Goal: Task Accomplishment & Management: Use online tool/utility

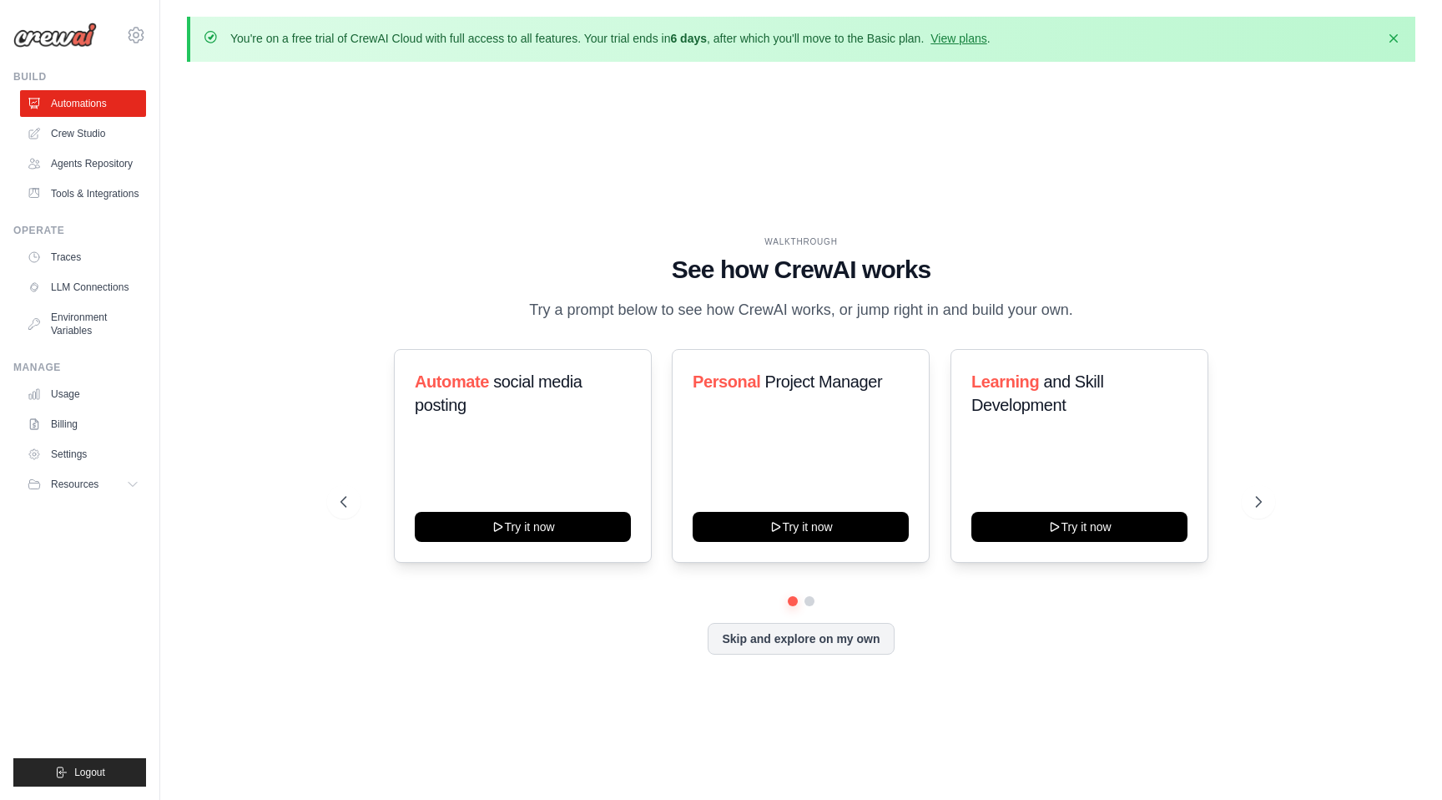
click at [488, 224] on div "WALKTHROUGH See how [PERSON_NAME] works Try a prompt below to see how [PERSON_N…" at bounding box center [801, 458] width 1229 height 766
click at [104, 164] on link "Agents Repository" at bounding box center [85, 163] width 126 height 27
click at [86, 138] on link "Crew Studio" at bounding box center [85, 133] width 126 height 27
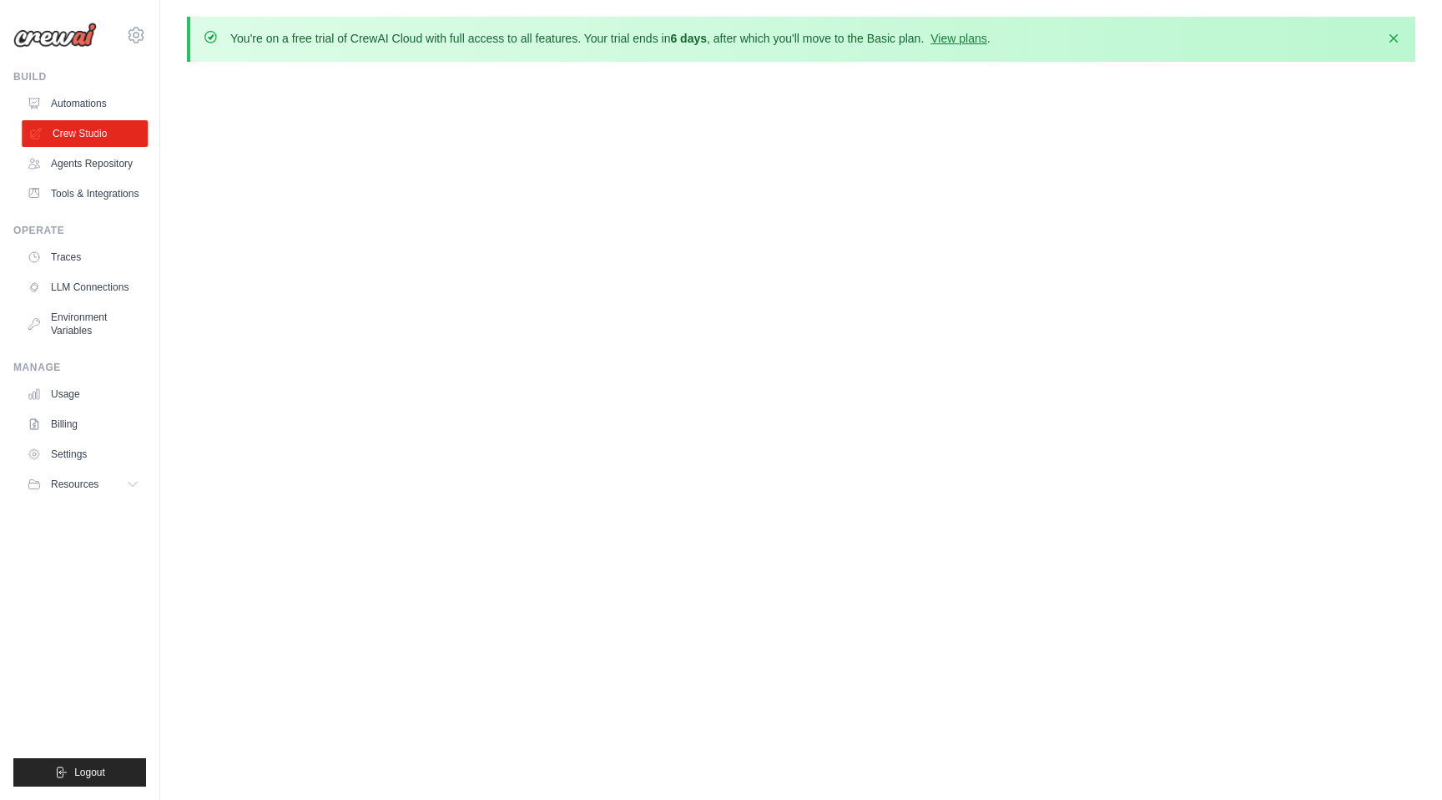
click at [103, 130] on link "Crew Studio" at bounding box center [85, 133] width 126 height 27
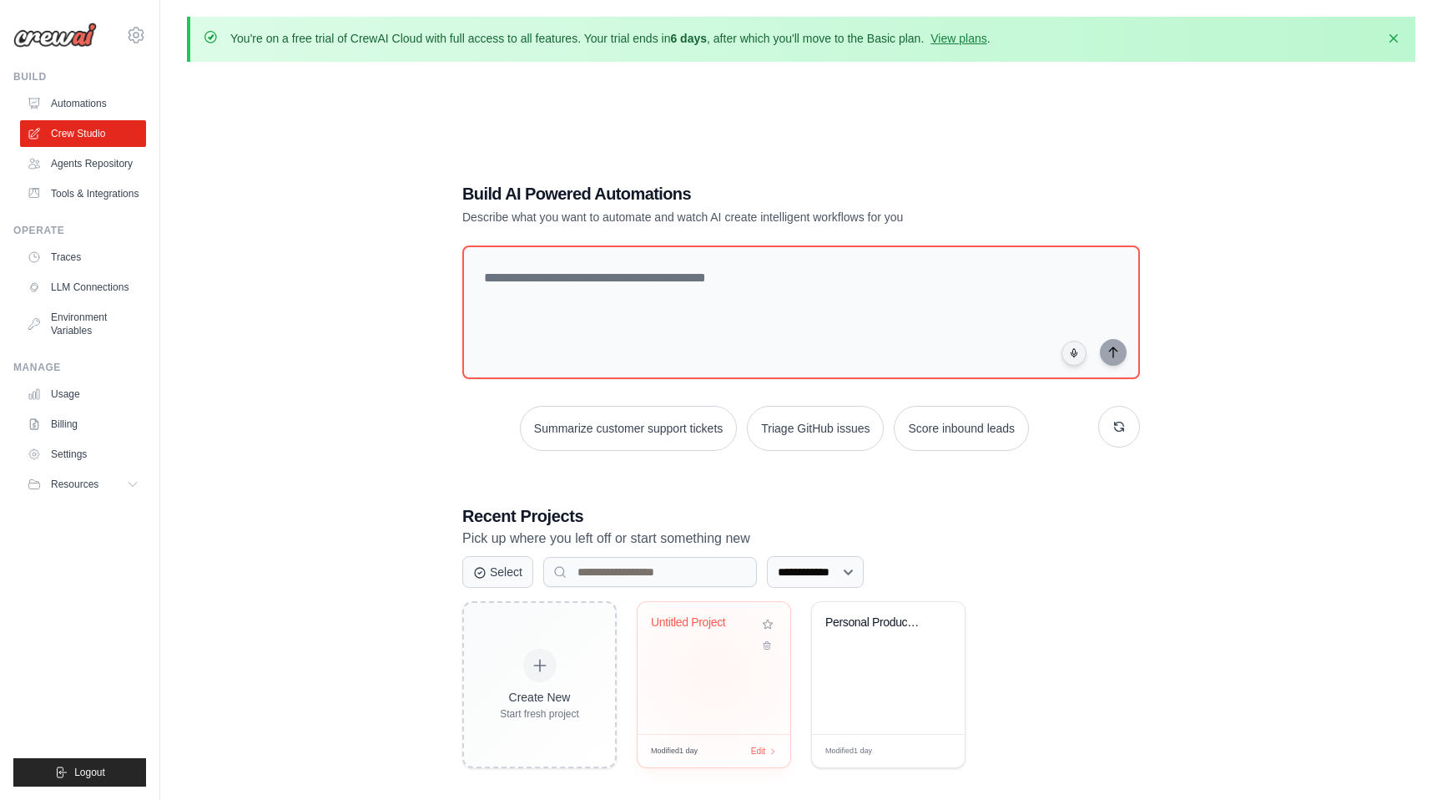
click at [715, 672] on div "Untitled Project" at bounding box center [714, 668] width 153 height 132
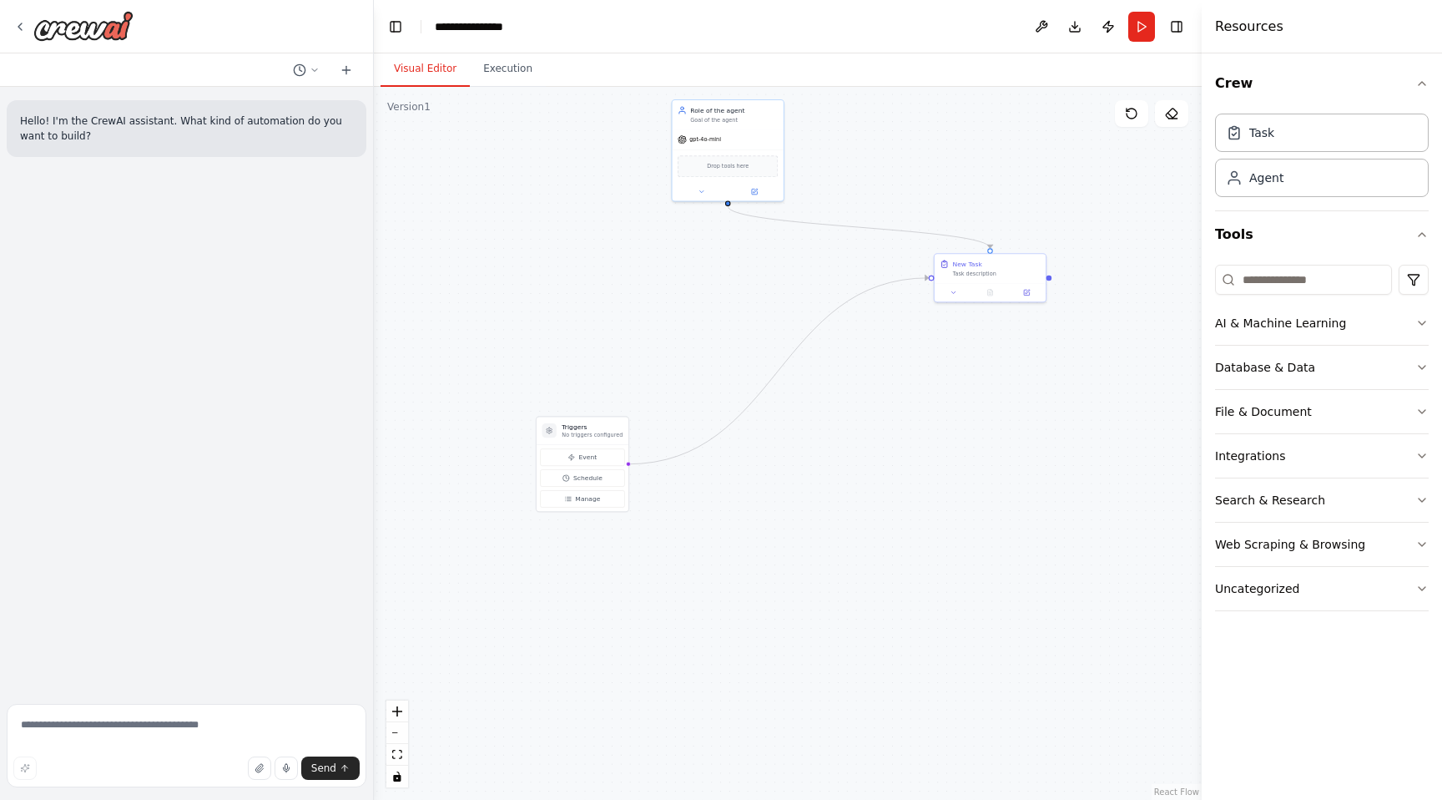
click at [708, 277] on div ".deletable-edge-delete-btn { width: 20px; height: 20px; border: 0px solid #ffff…" at bounding box center [788, 443] width 828 height 713
drag, startPoint x: 718, startPoint y: 247, endPoint x: 706, endPoint y: 376, distance: 129.9
click at [706, 376] on div ".deletable-edge-delete-btn { width: 20px; height: 20px; border: 0px solid #ffff…" at bounding box center [788, 443] width 828 height 713
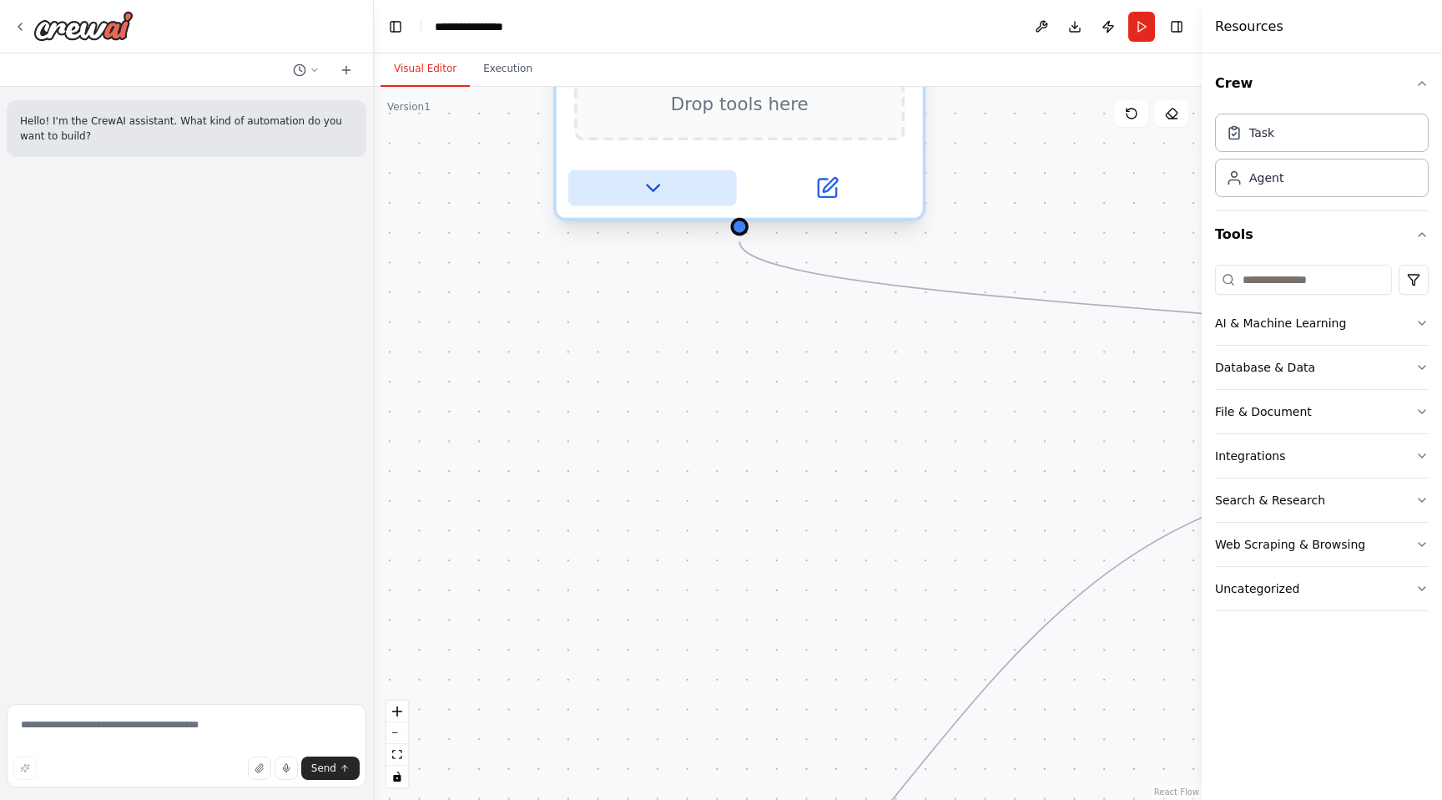
click at [654, 189] on icon at bounding box center [653, 188] width 12 height 6
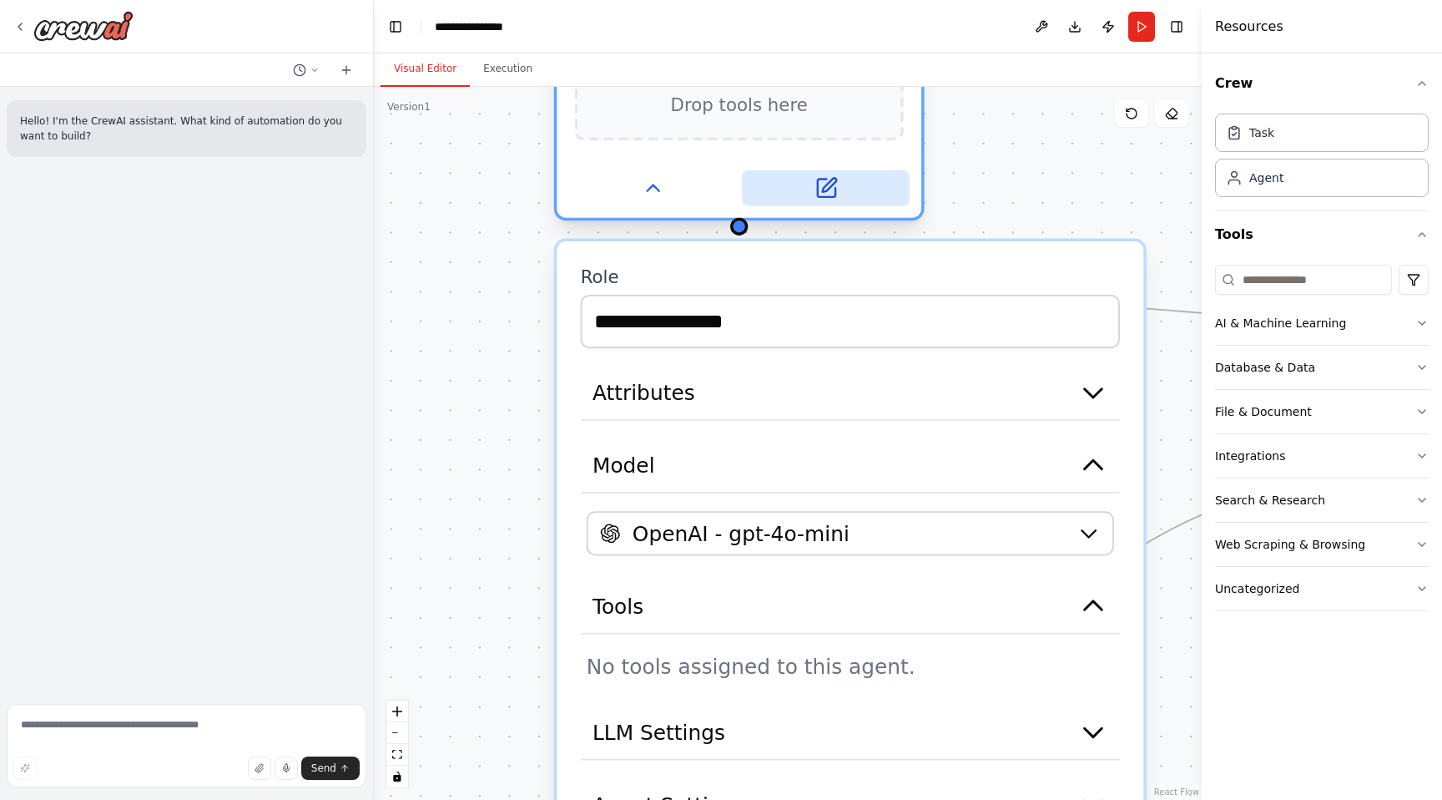
click at [821, 185] on icon at bounding box center [826, 188] width 18 height 18
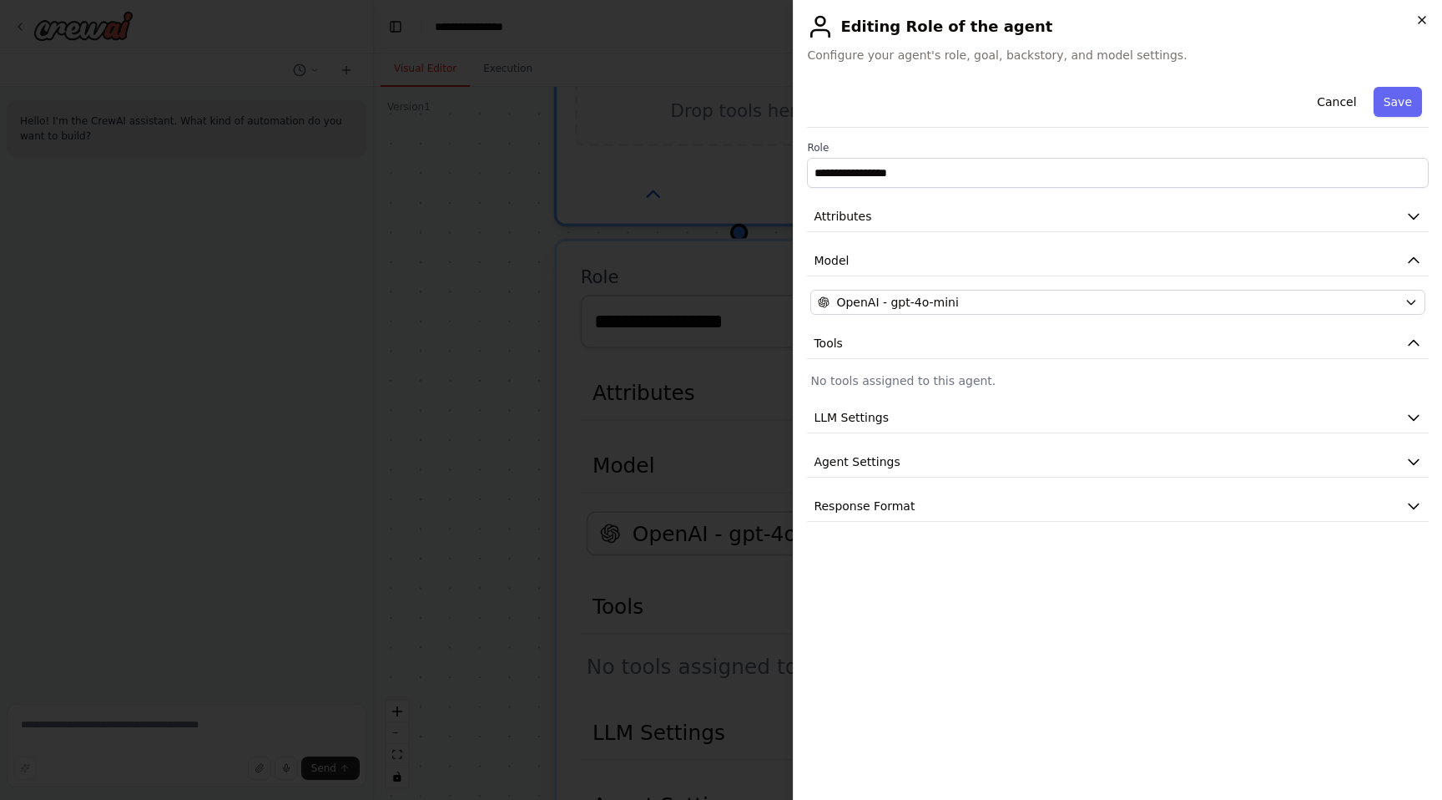
click at [1422, 20] on icon "button" at bounding box center [1422, 20] width 7 height 7
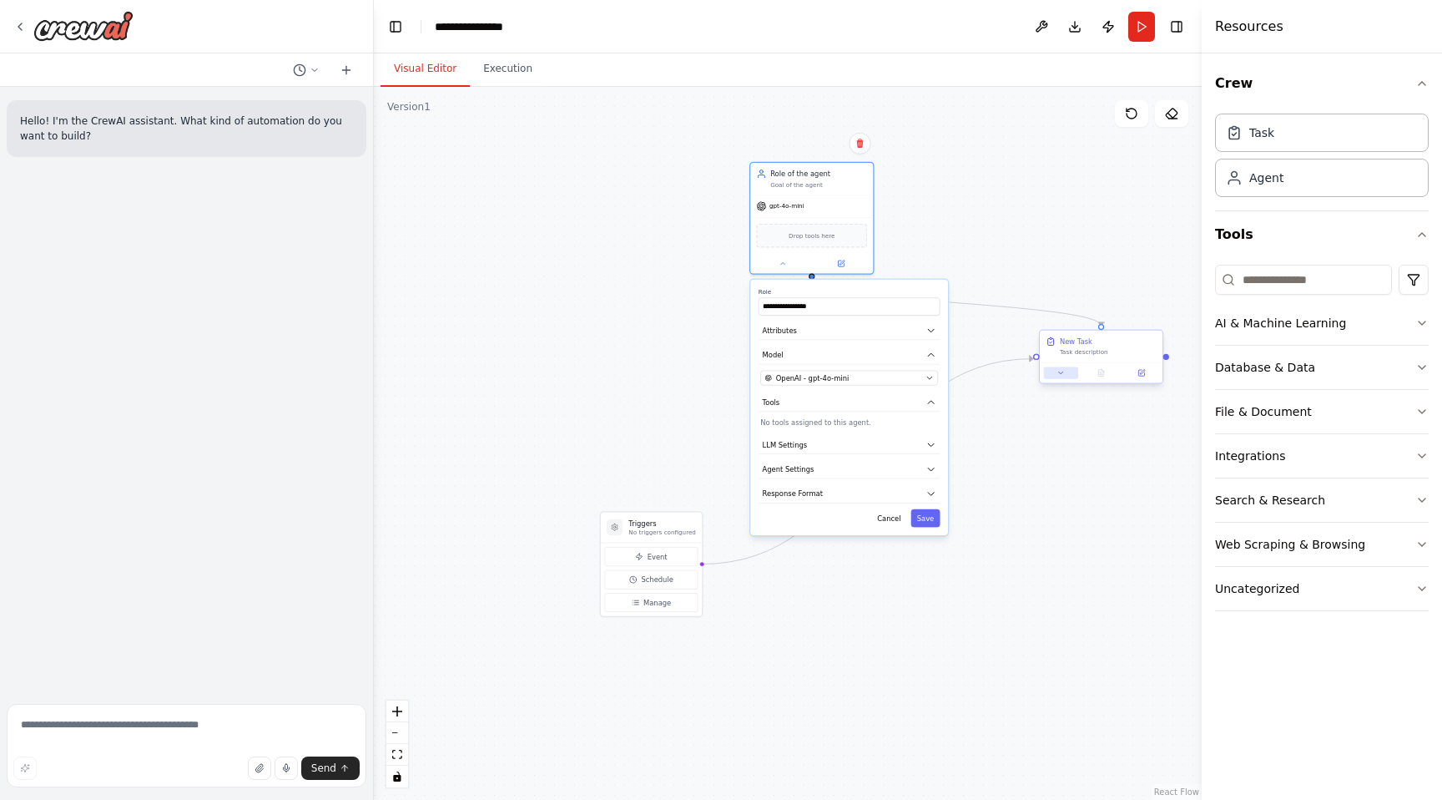
click at [1068, 372] on button at bounding box center [1061, 372] width 34 height 12
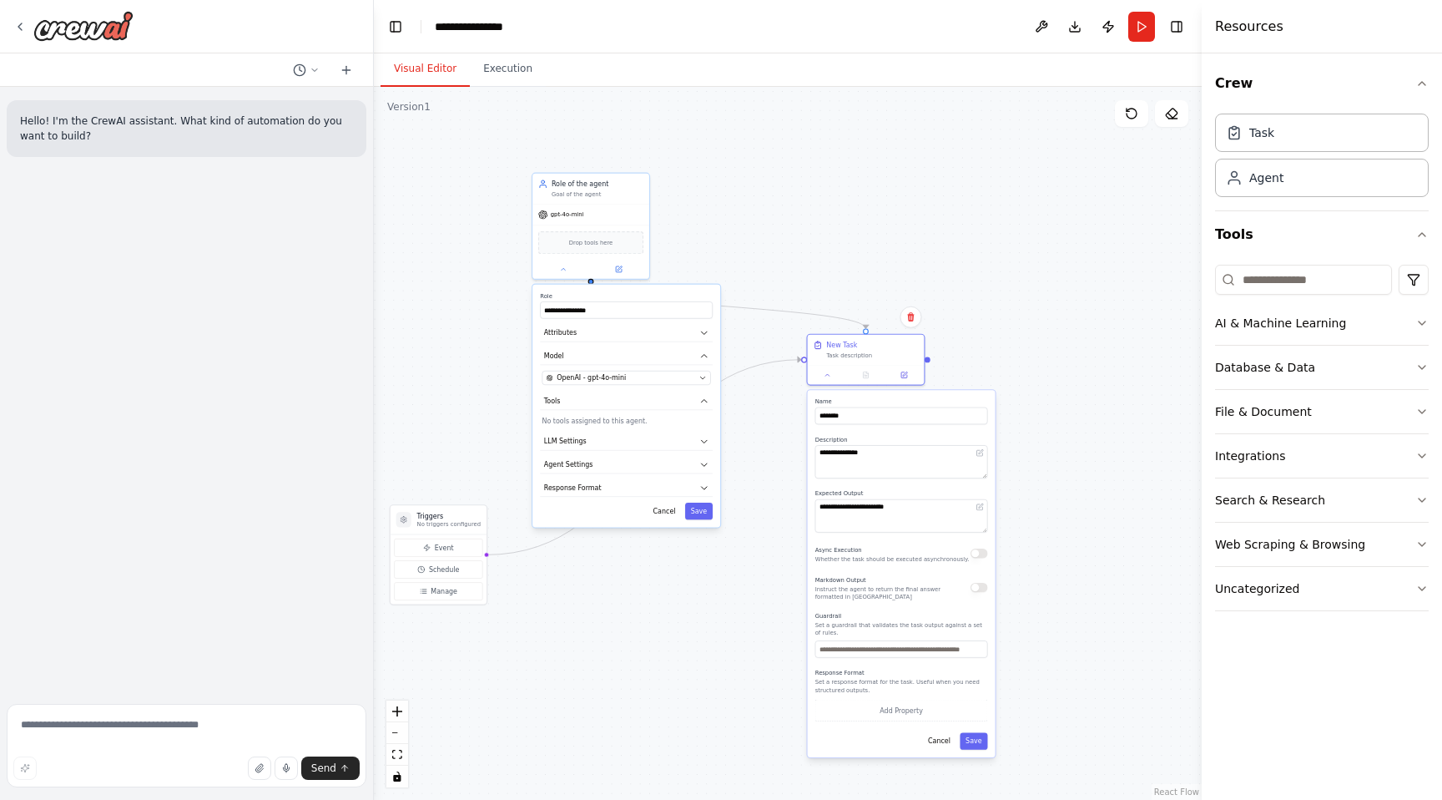
drag, startPoint x: 1018, startPoint y: 404, endPoint x: 785, endPoint y: 402, distance: 232.9
click at [785, 402] on div ".deletable-edge-delete-btn { width: 20px; height: 20px; border: 0px solid #ffff…" at bounding box center [788, 443] width 828 height 713
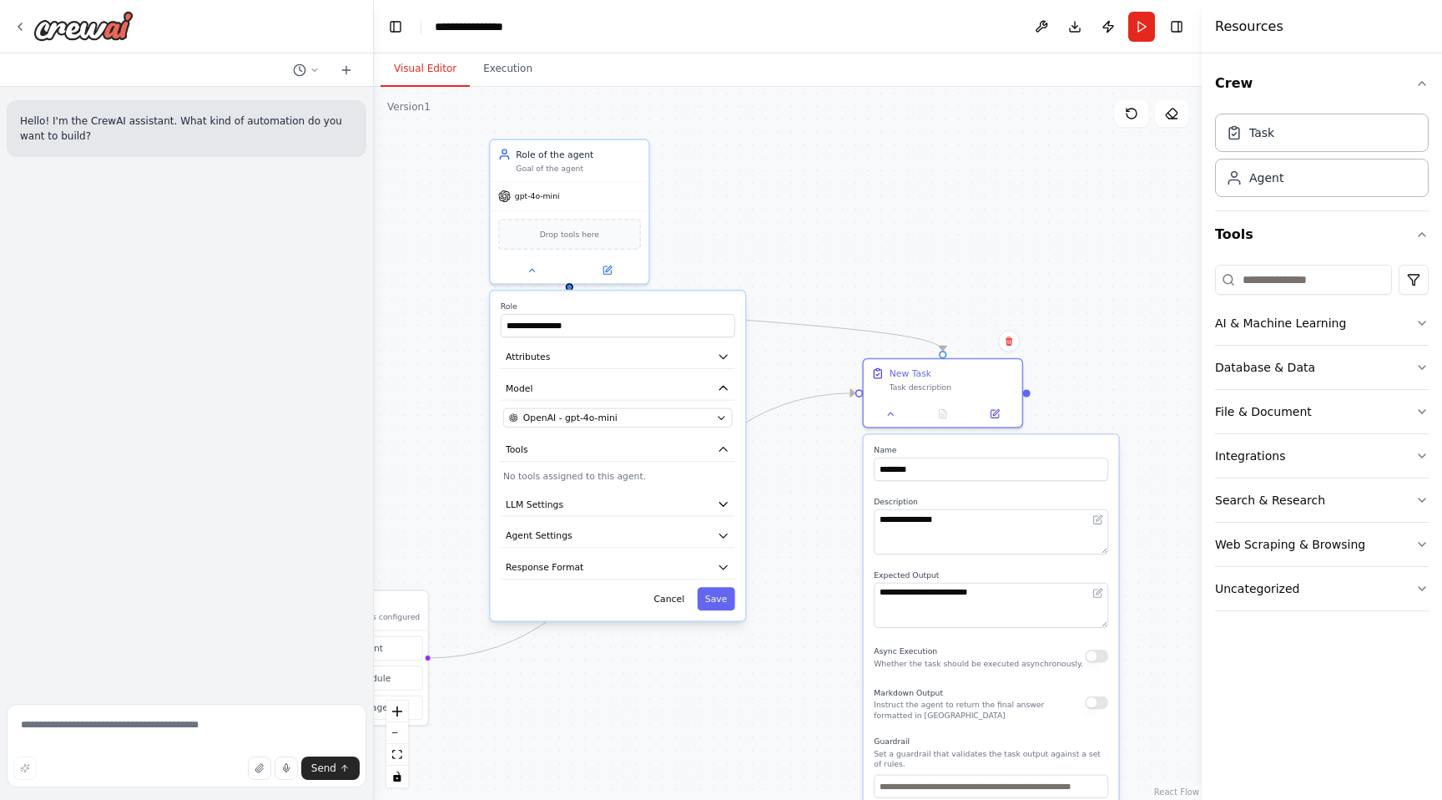
drag, startPoint x: 742, startPoint y: 465, endPoint x: 783, endPoint y: 510, distance: 60.9
click at [783, 510] on div ".deletable-edge-delete-btn { width: 20px; height: 20px; border: 0px solid #ffff…" at bounding box center [788, 443] width 828 height 713
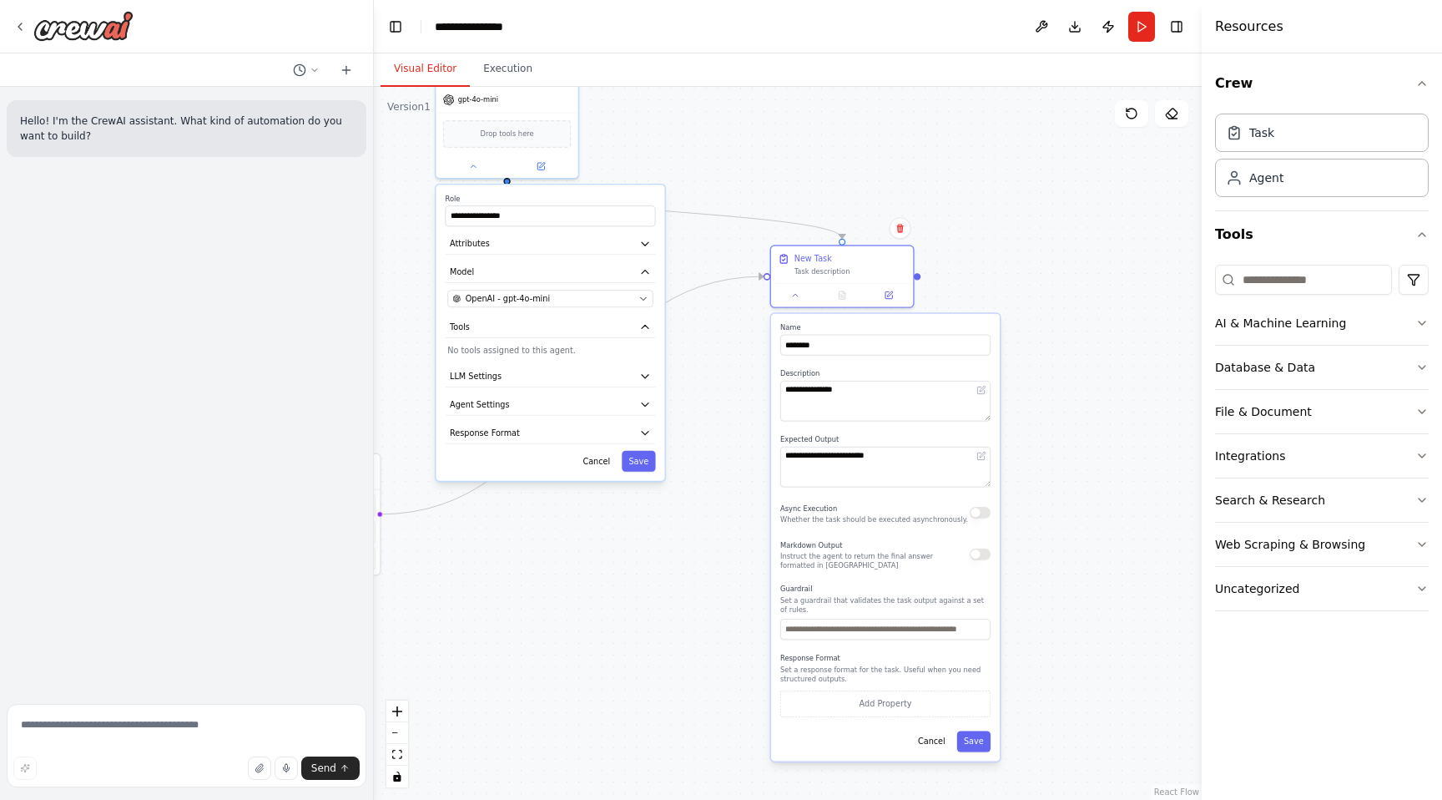
drag, startPoint x: 818, startPoint y: 559, endPoint x: 734, endPoint y: 430, distance: 154.4
click at [734, 430] on div ".deletable-edge-delete-btn { width: 20px; height: 20px; border: 0px solid #ffff…" at bounding box center [788, 443] width 828 height 713
click at [896, 297] on button at bounding box center [889, 292] width 40 height 14
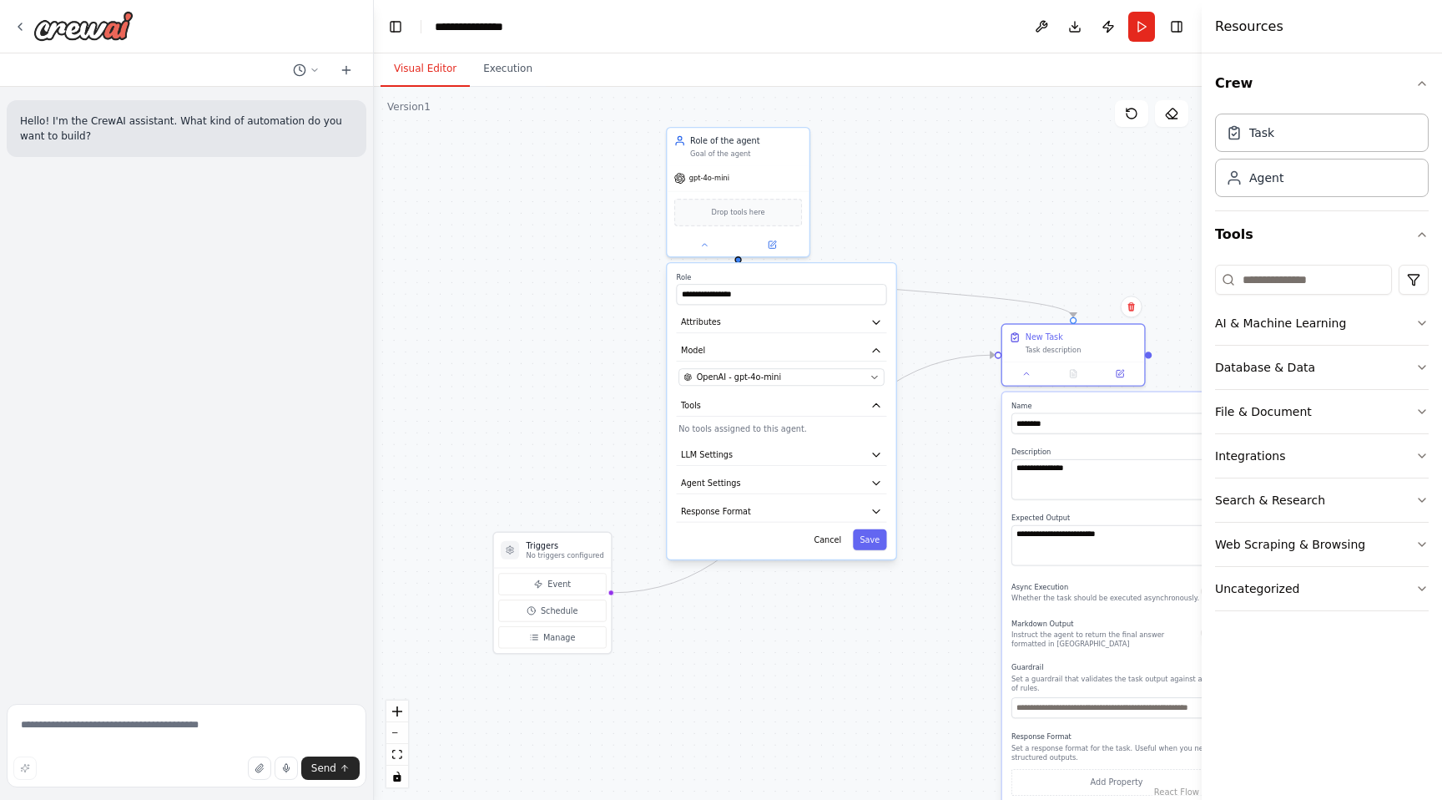
drag, startPoint x: 606, startPoint y: 548, endPoint x: 833, endPoint y: 626, distance: 240.2
click at [833, 626] on div ".deletable-edge-delete-btn { width: 20px; height: 20px; border: 0px solid #ffff…" at bounding box center [788, 443] width 828 height 713
click at [775, 242] on icon at bounding box center [772, 242] width 7 height 7
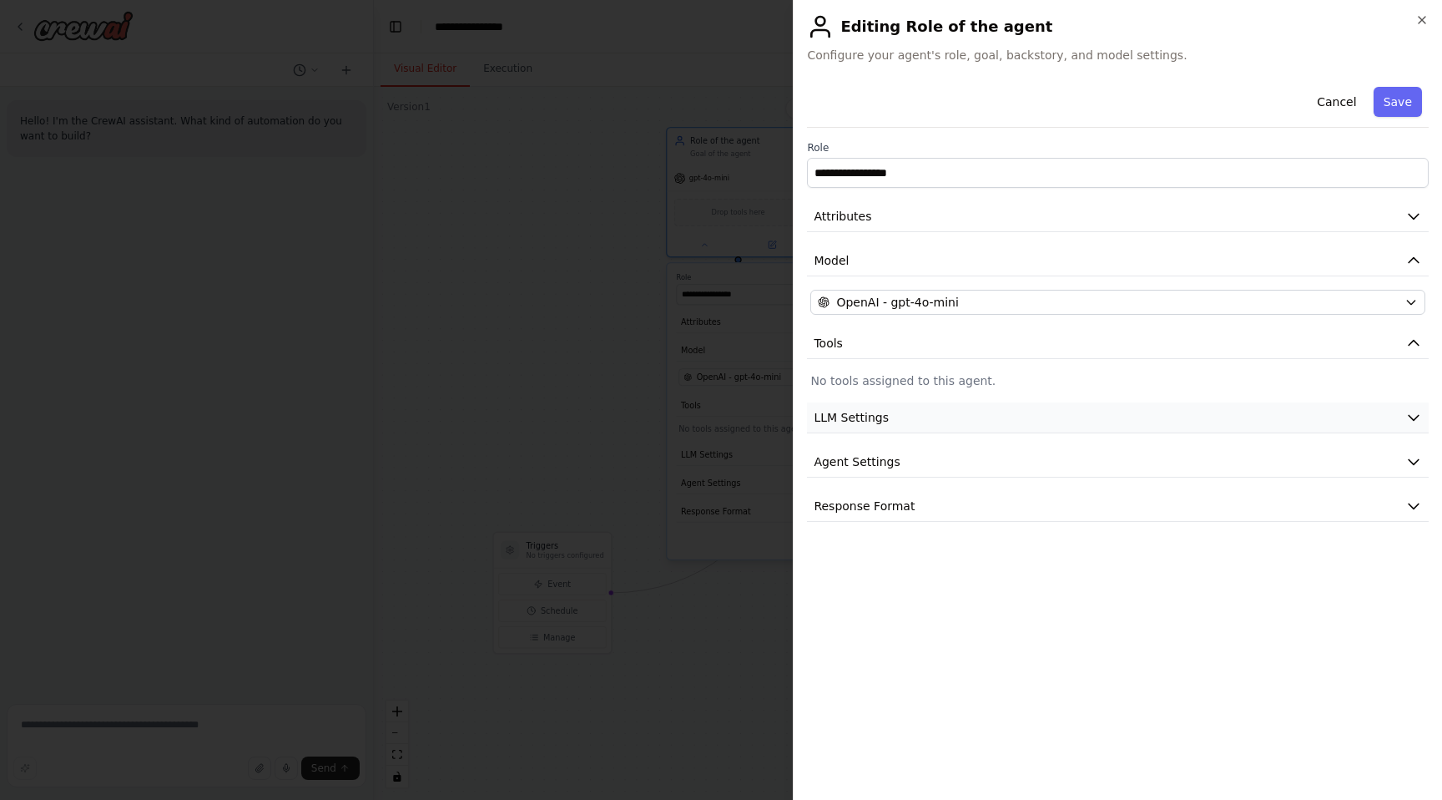
click at [1412, 415] on icon "button" at bounding box center [1414, 417] width 17 height 17
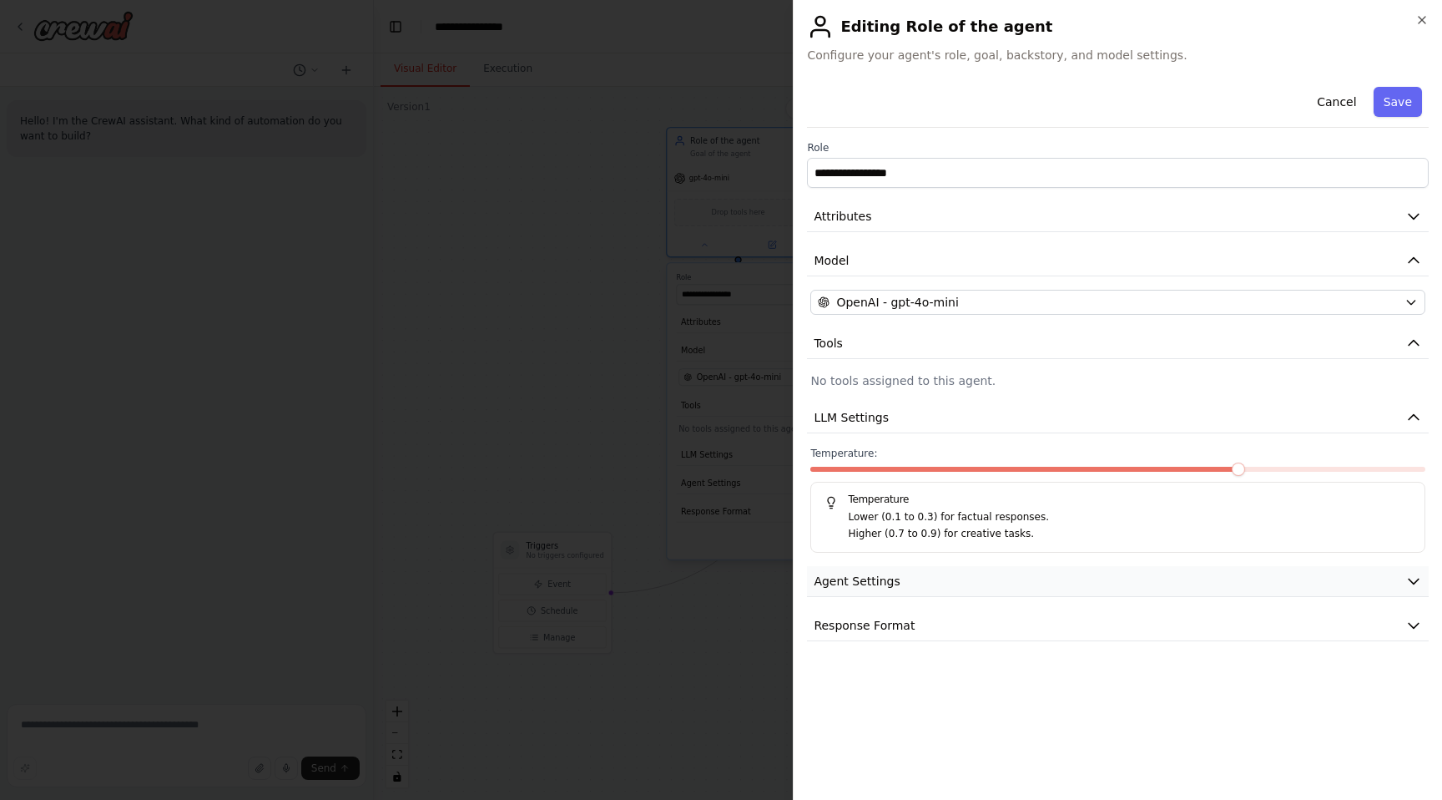
click at [1415, 583] on icon "button" at bounding box center [1414, 581] width 17 height 17
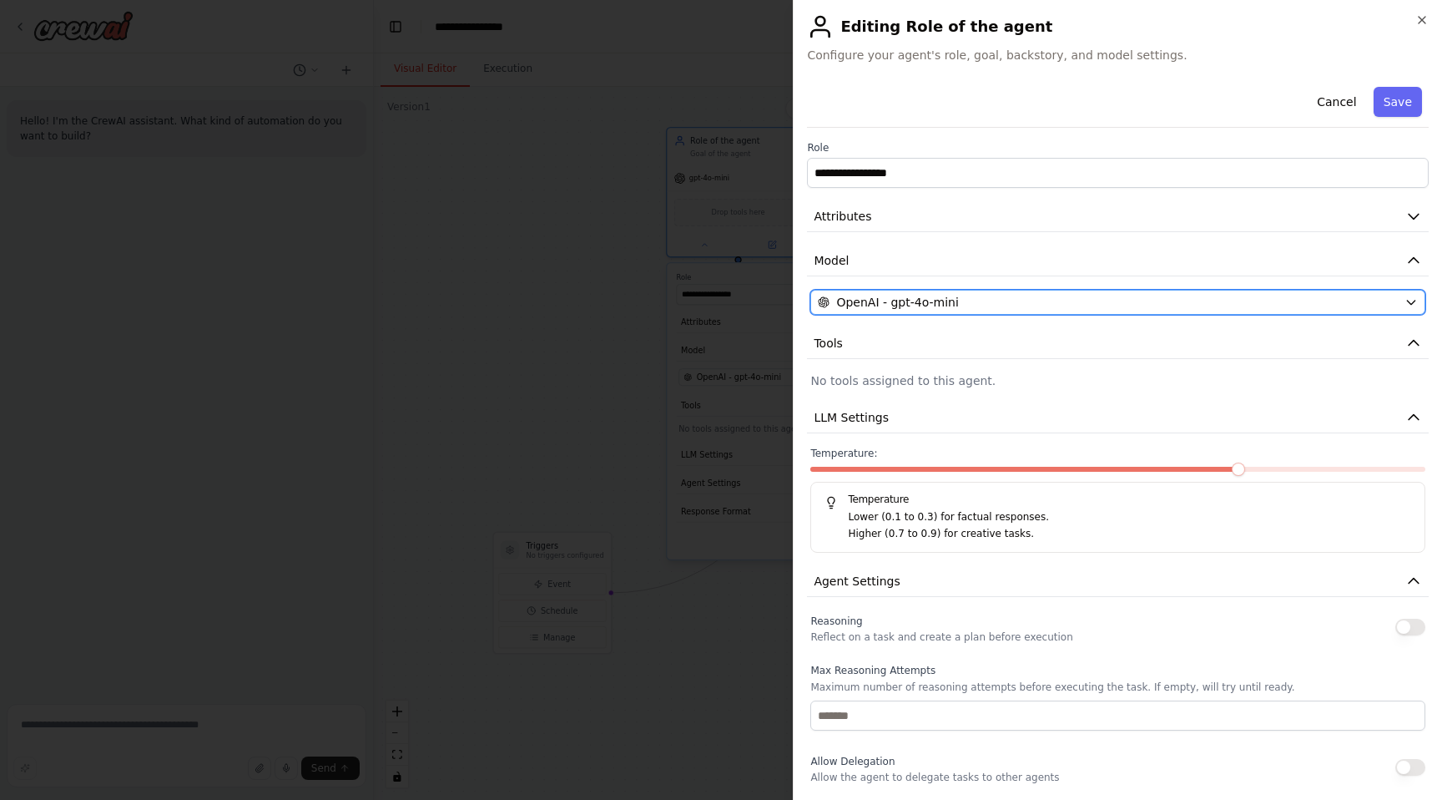
click at [1033, 300] on div "OpenAI - gpt-4o-mini" at bounding box center [1108, 302] width 580 height 17
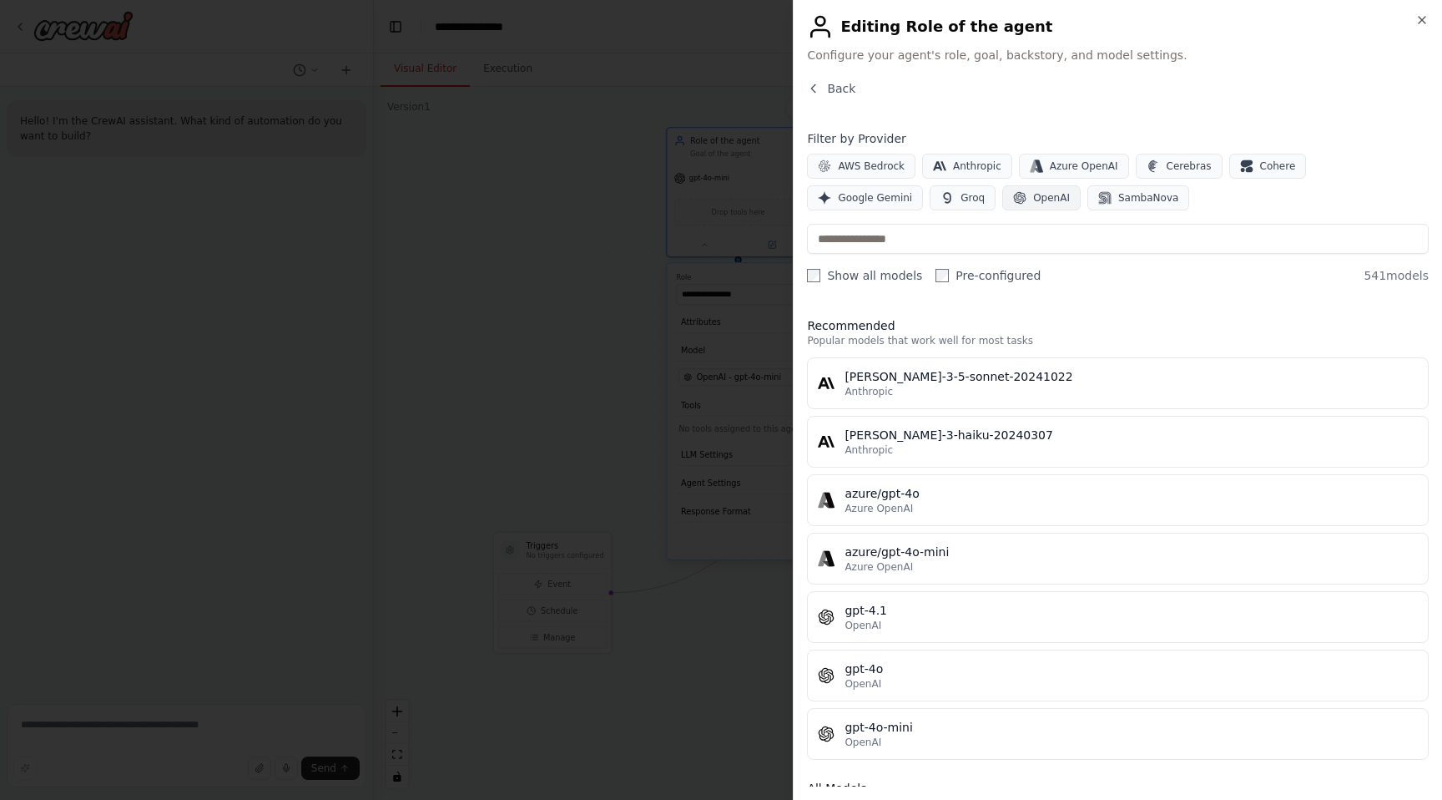
click at [1033, 194] on span "OpenAI" at bounding box center [1051, 197] width 37 height 13
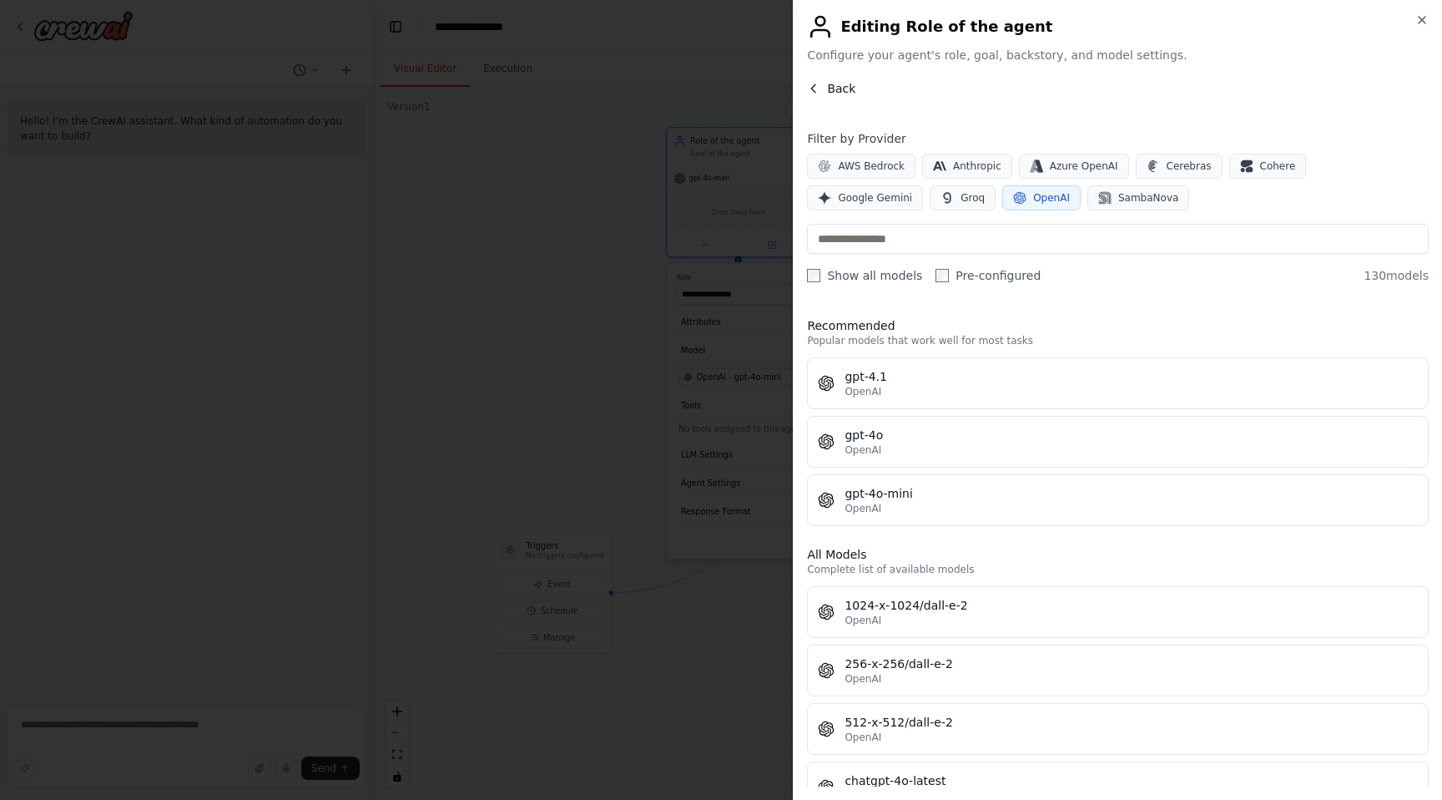
click at [834, 87] on span "Back" at bounding box center [841, 88] width 28 height 17
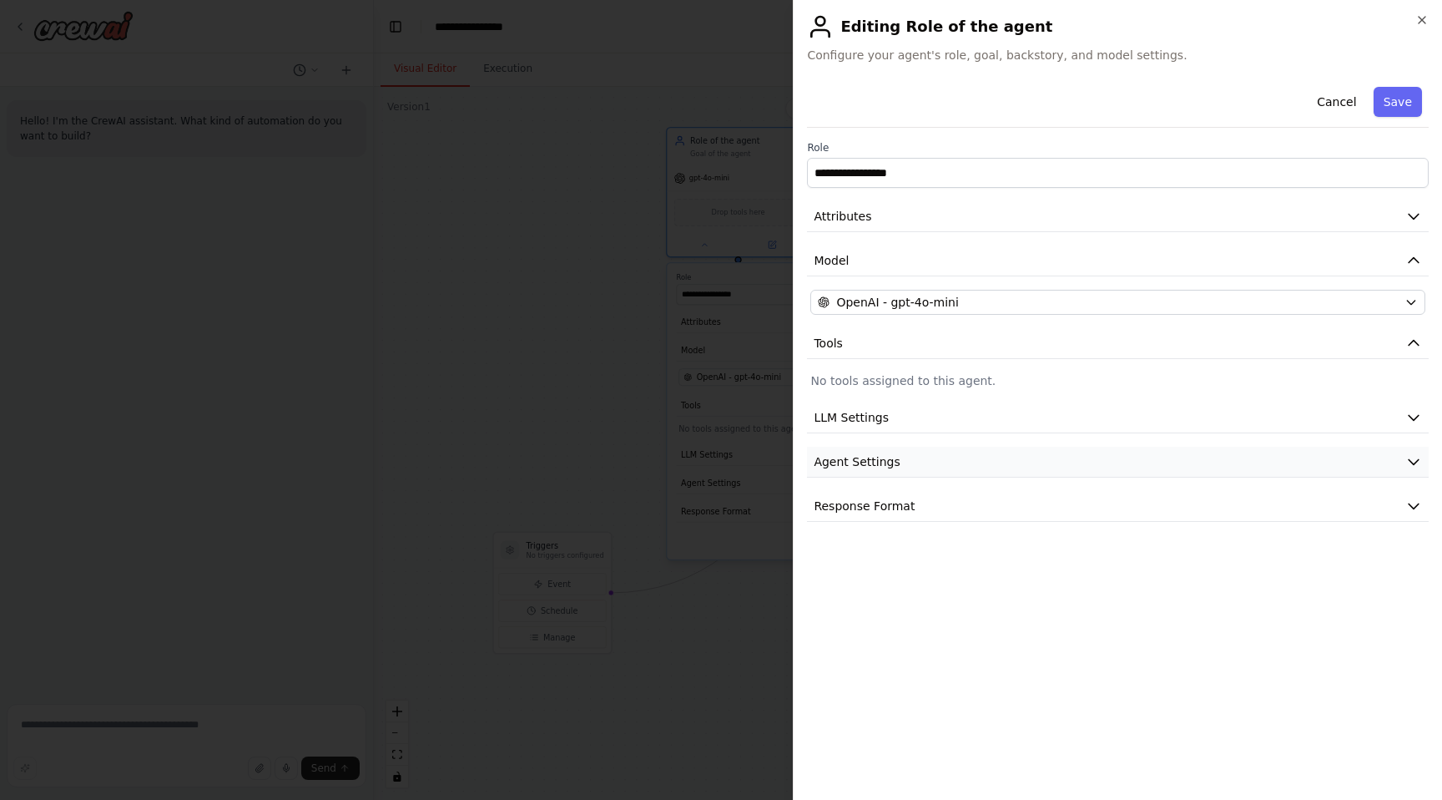
click at [886, 460] on span "Agent Settings" at bounding box center [857, 461] width 86 height 17
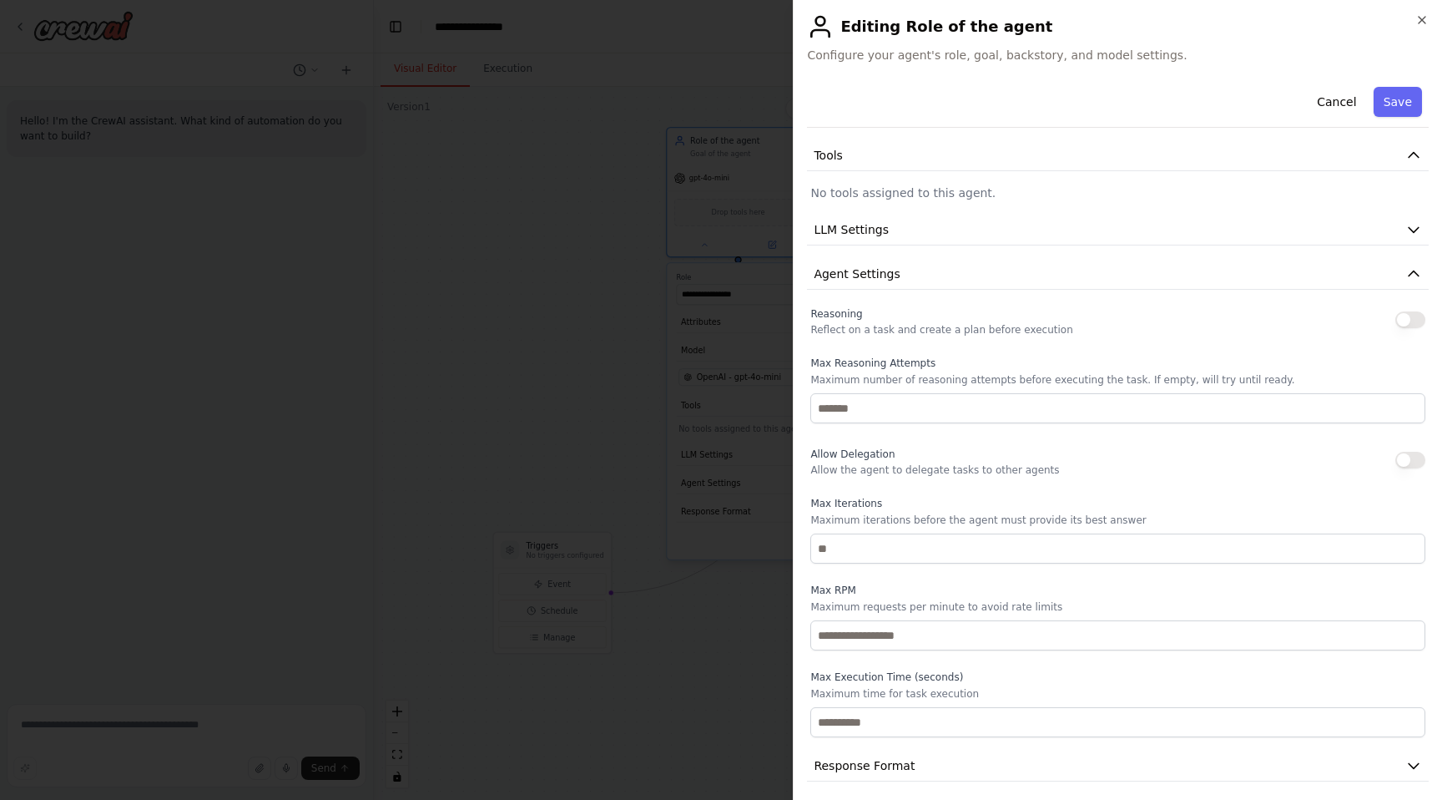
scroll to position [196, 0]
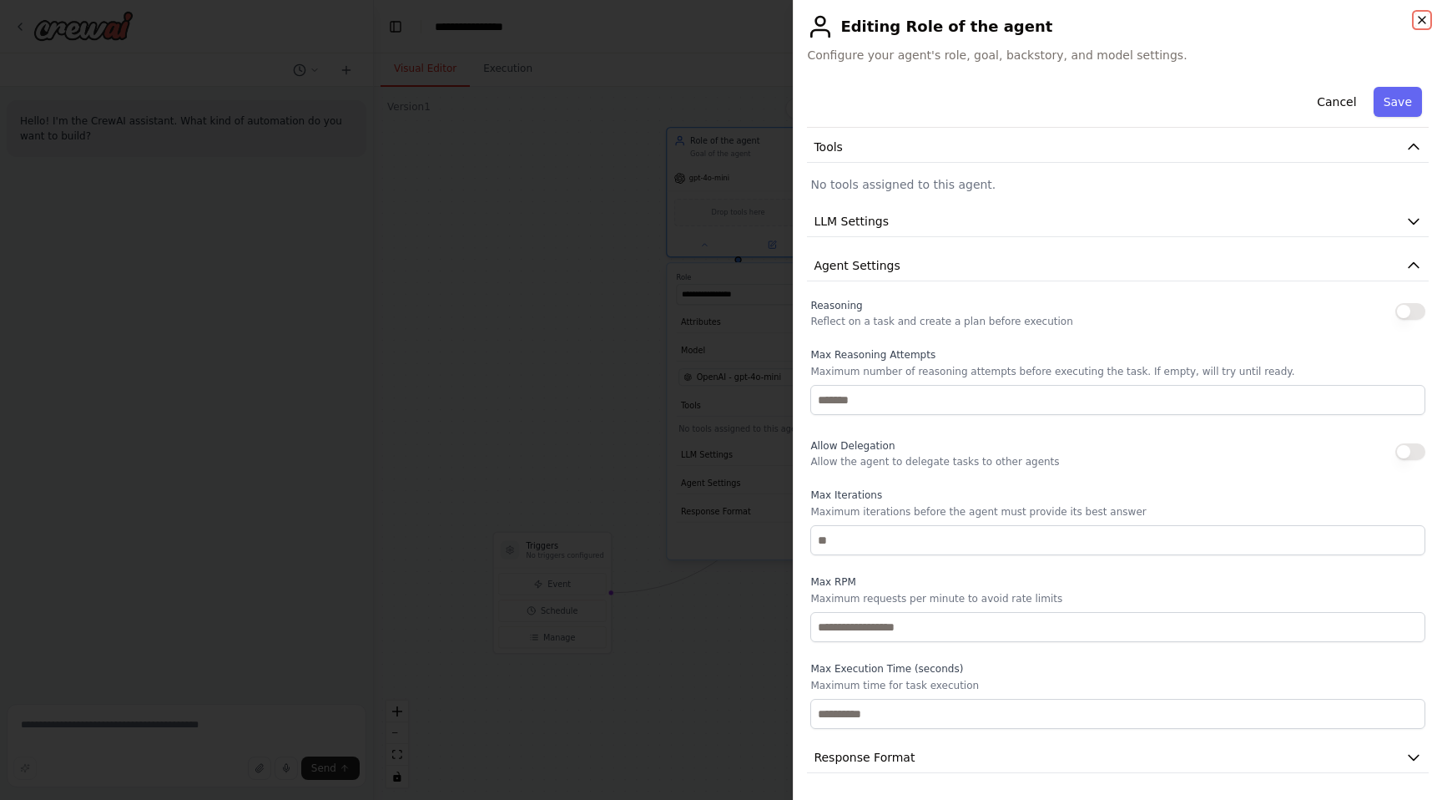
click at [1425, 16] on icon "button" at bounding box center [1422, 19] width 13 height 13
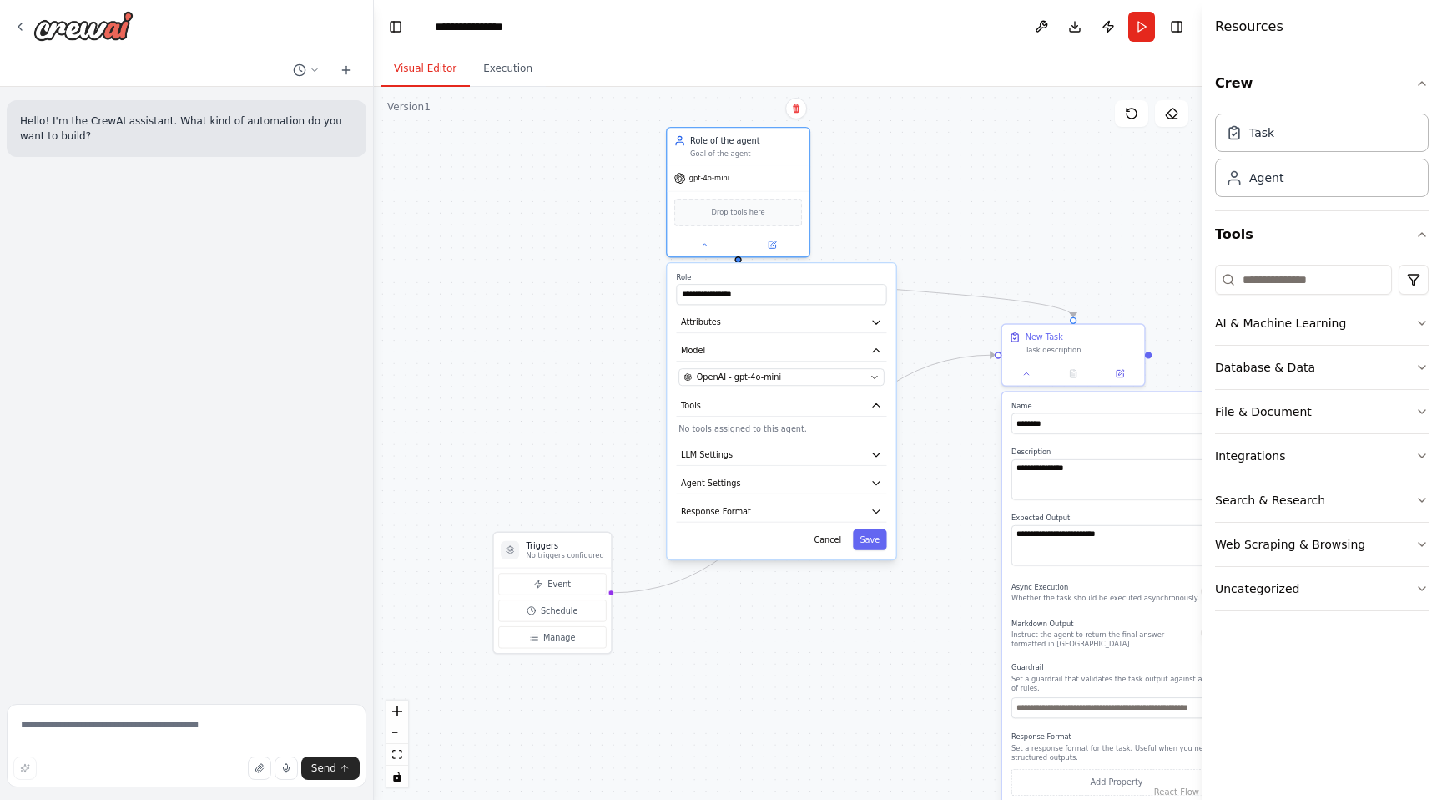
click at [937, 214] on div ".deletable-edge-delete-btn { width: 20px; height: 20px; border: 0px solid #ffff…" at bounding box center [788, 443] width 828 height 713
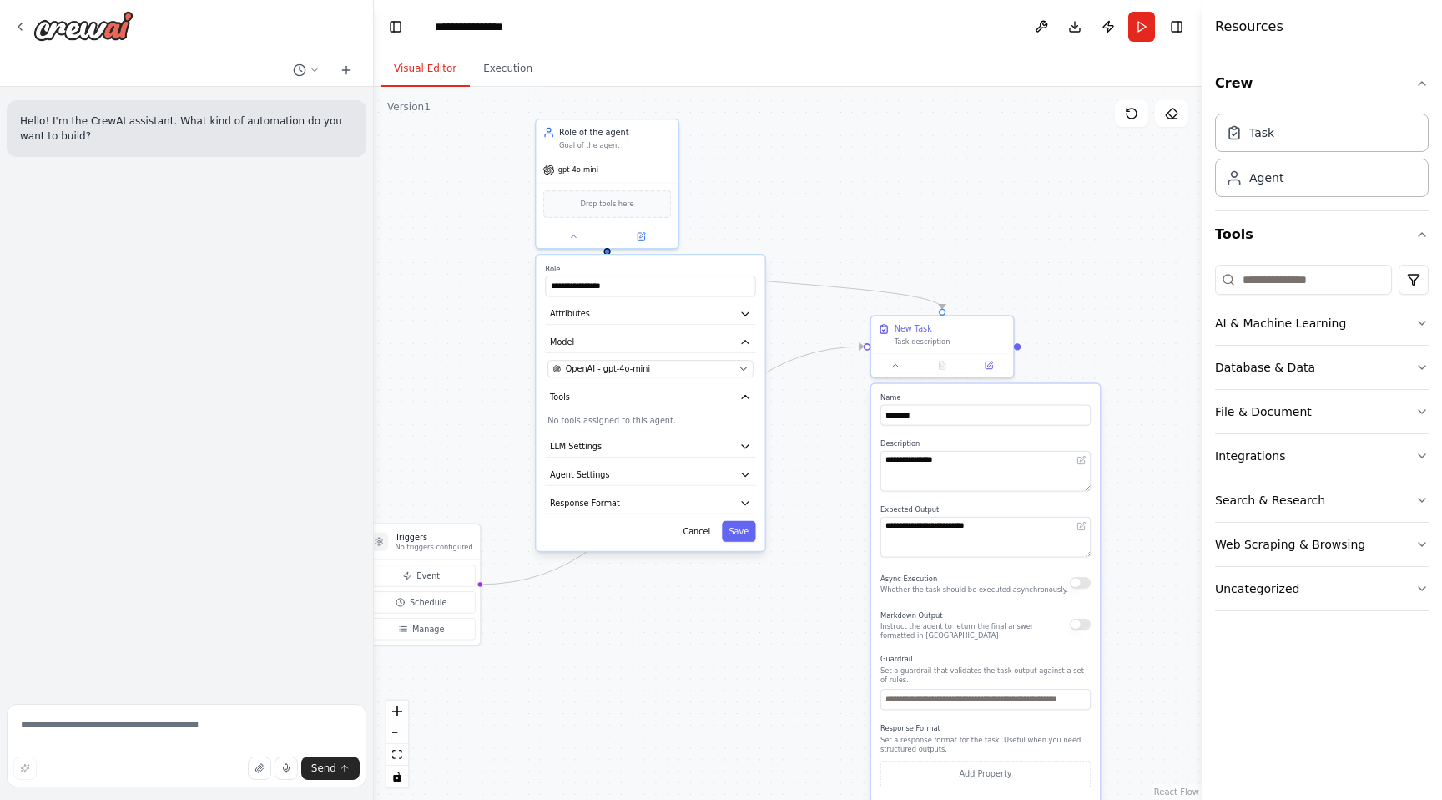
drag, startPoint x: 1029, startPoint y: 227, endPoint x: 896, endPoint y: 218, distance: 133.0
click at [896, 218] on div ".deletable-edge-delete-btn { width: 20px; height: 20px; border: 0px solid #ffff…" at bounding box center [788, 443] width 828 height 713
click at [1342, 371] on button "Database & Data" at bounding box center [1322, 367] width 214 height 43
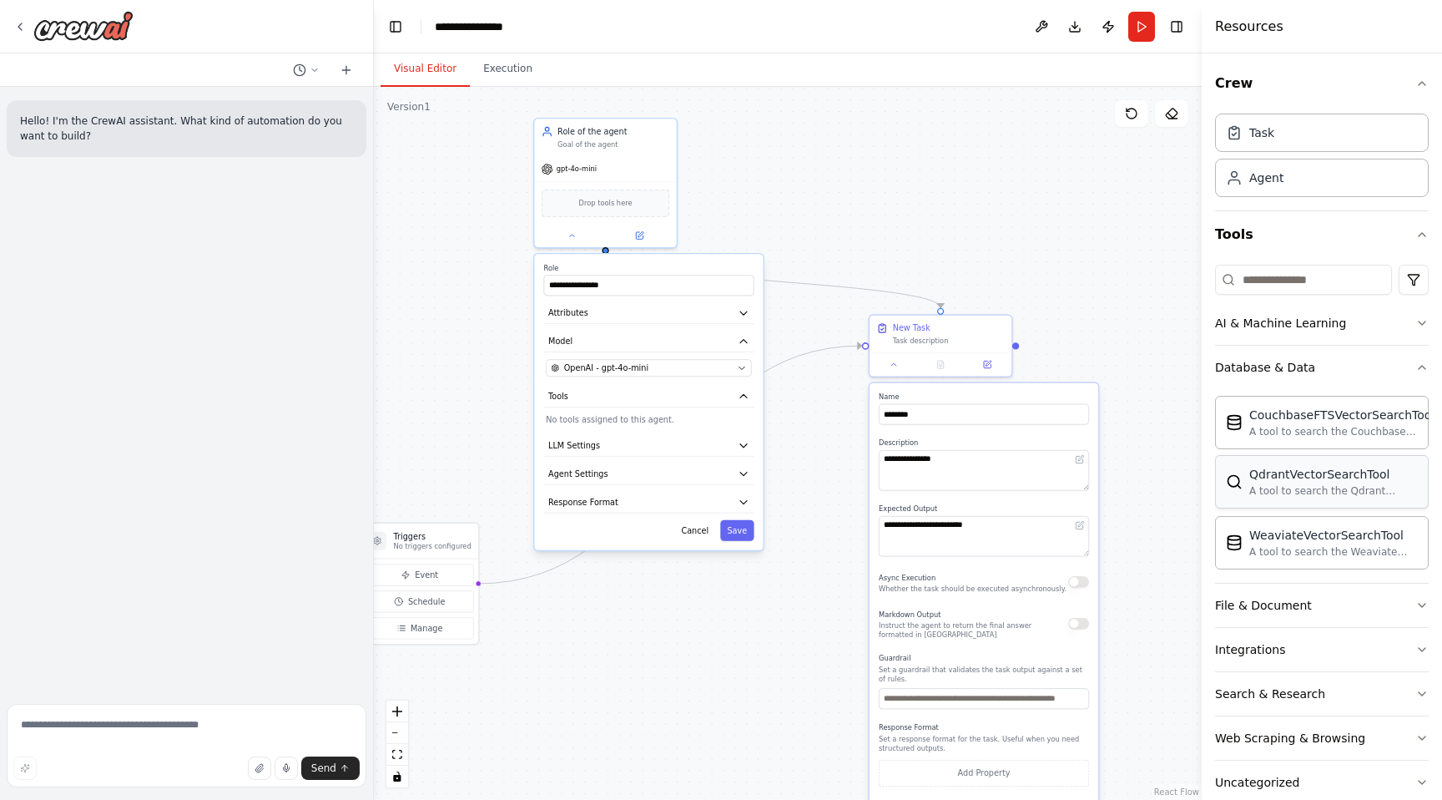
scroll to position [32, 0]
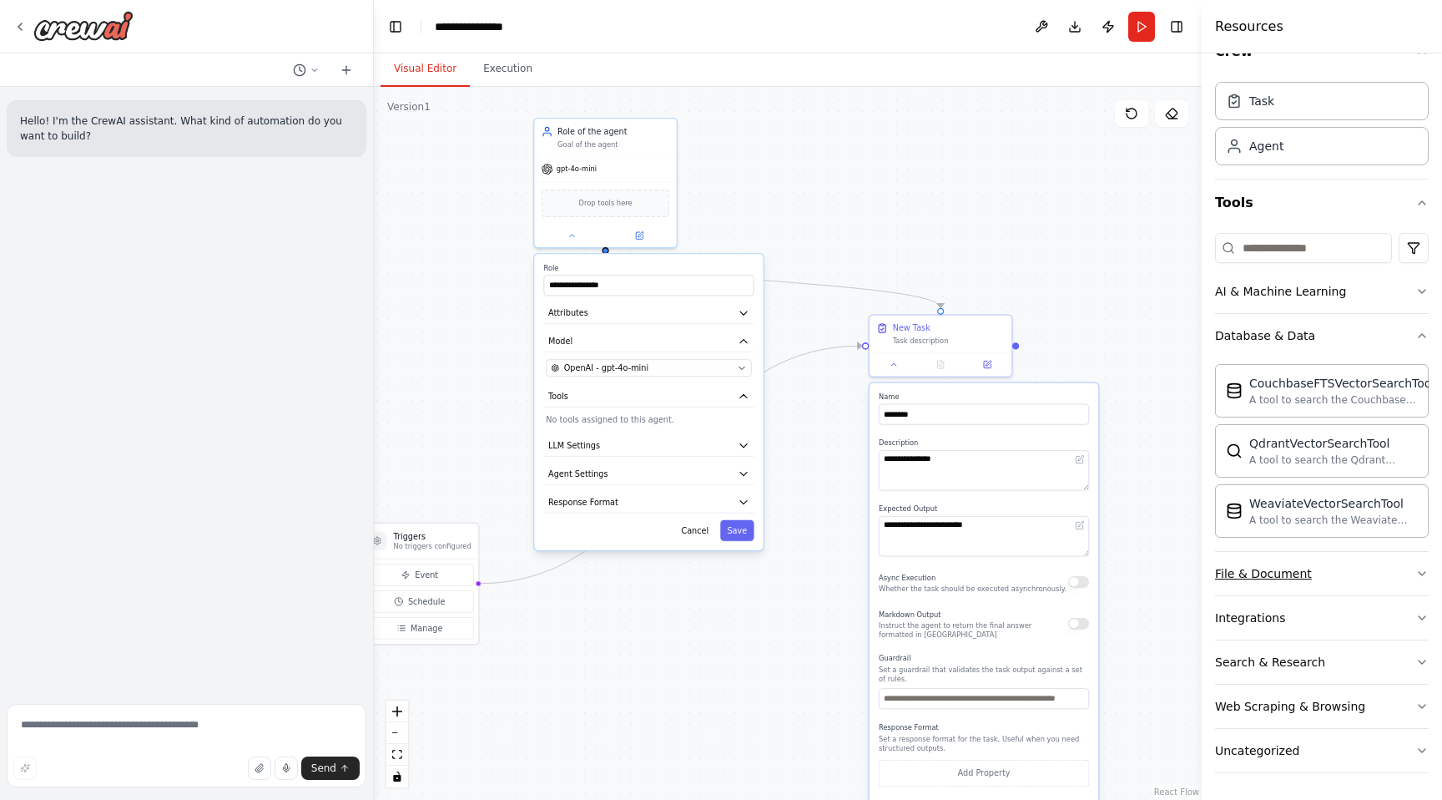
click at [1293, 574] on div "File & Document" at bounding box center [1263, 573] width 97 height 17
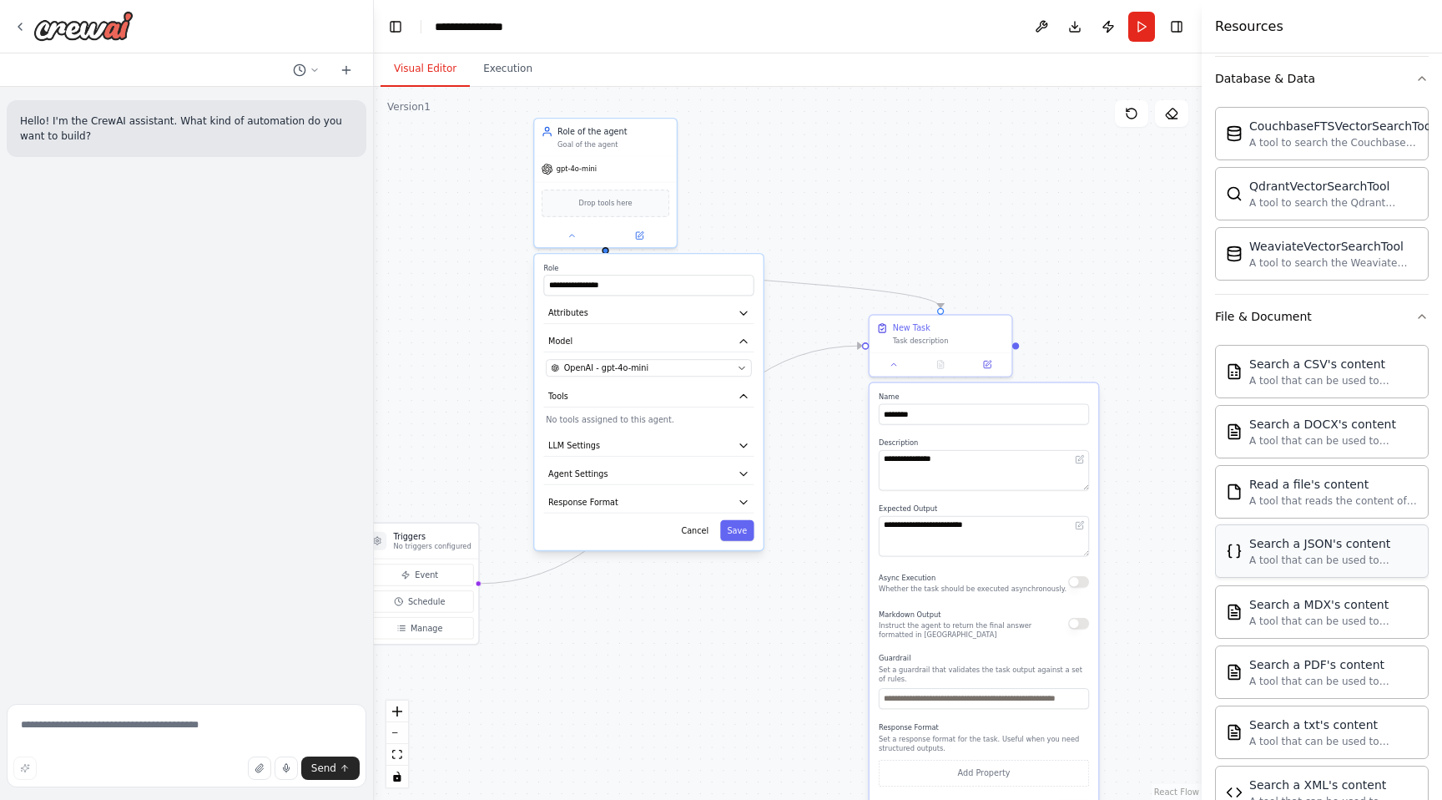
scroll to position [526, 0]
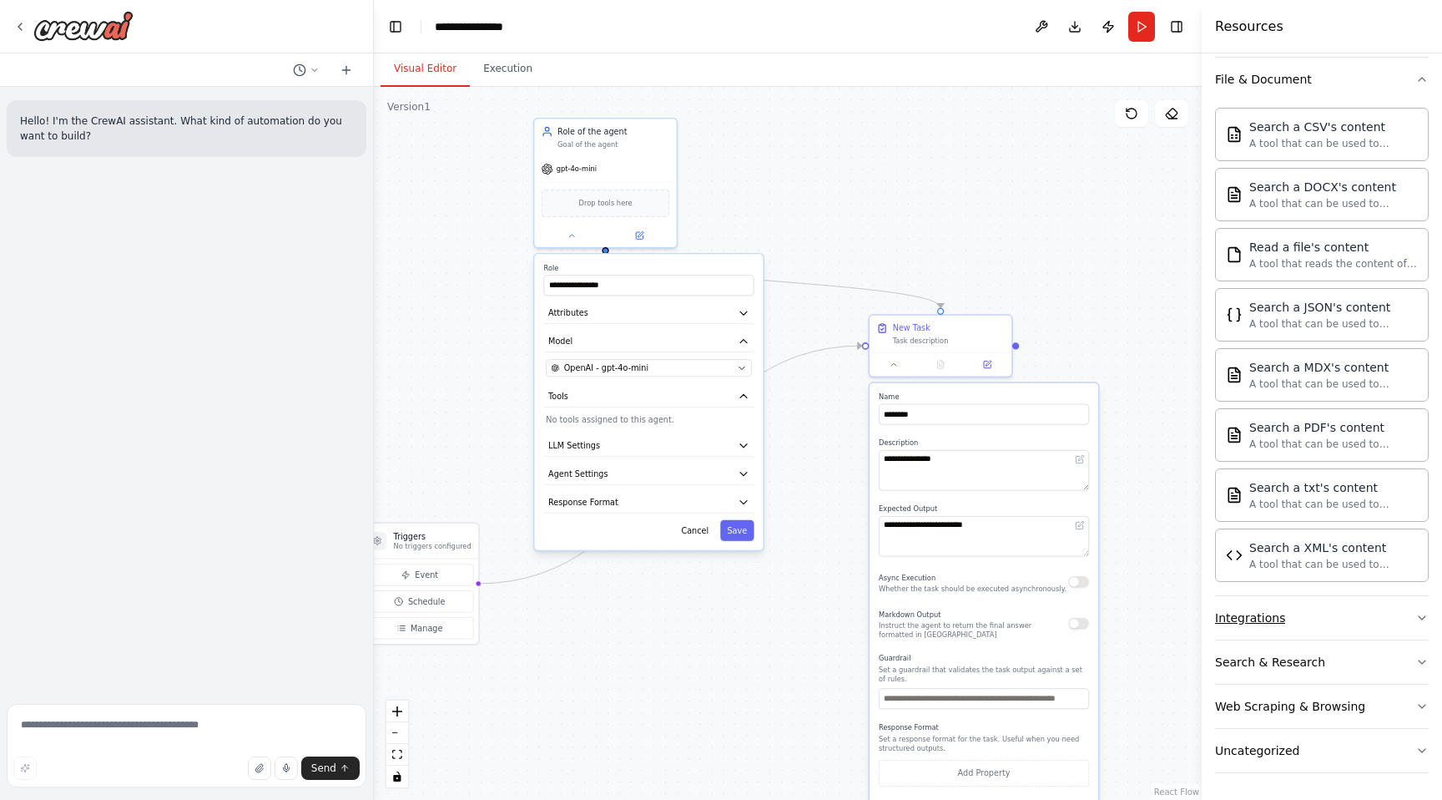
click at [1308, 616] on button "Integrations" at bounding box center [1322, 617] width 214 height 43
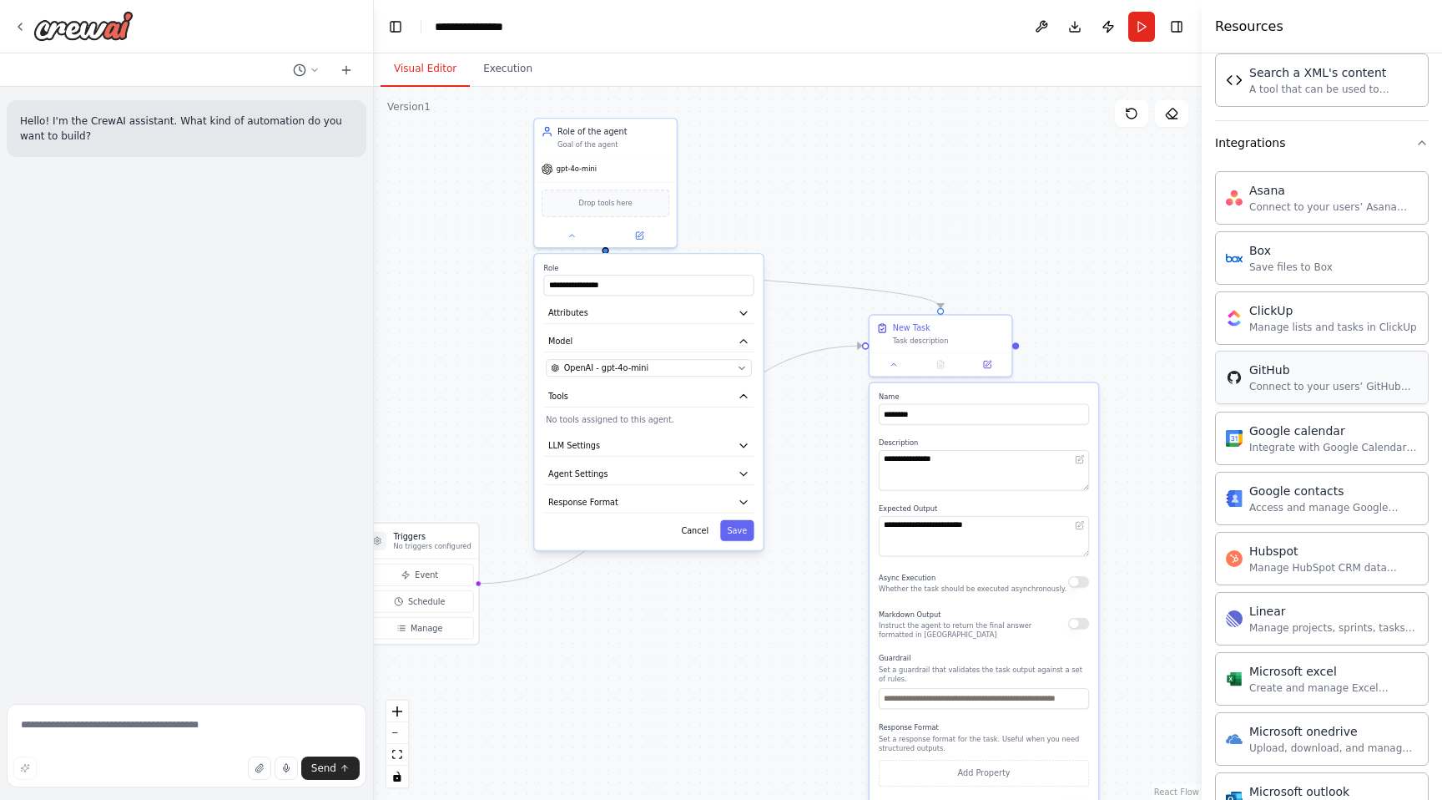
scroll to position [1004, 0]
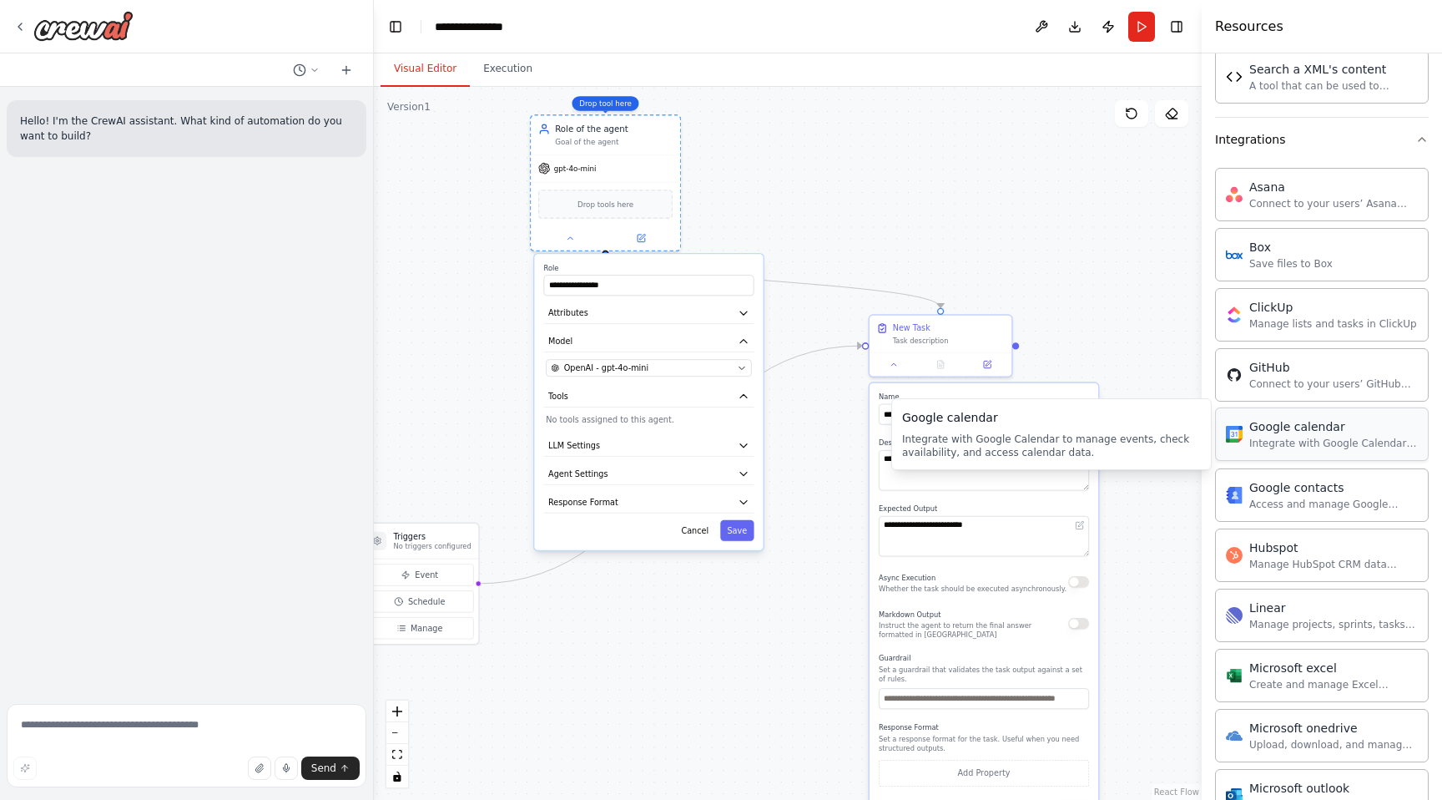
drag, startPoint x: 1282, startPoint y: 438, endPoint x: 1306, endPoint y: 492, distance: 59.4
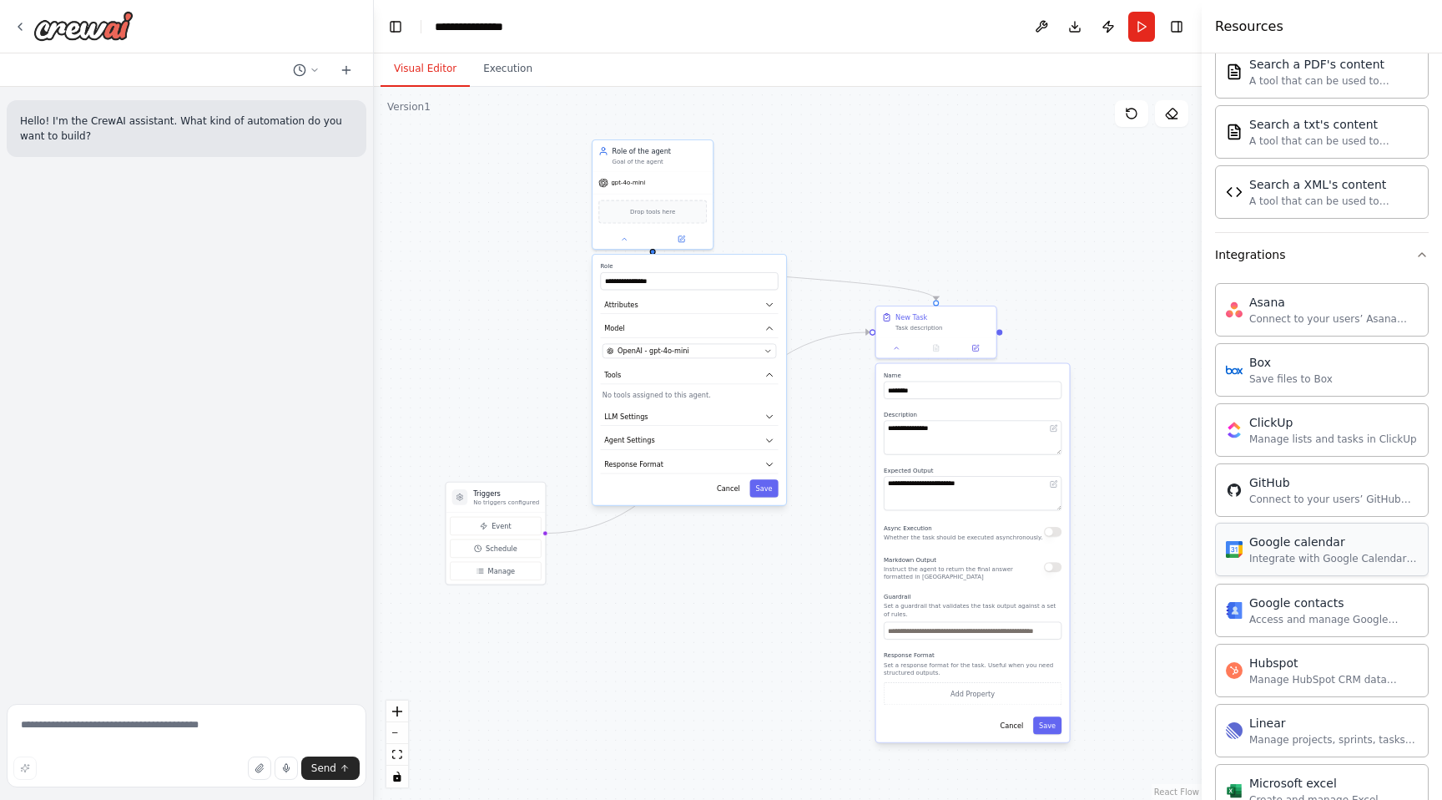
scroll to position [809, 0]
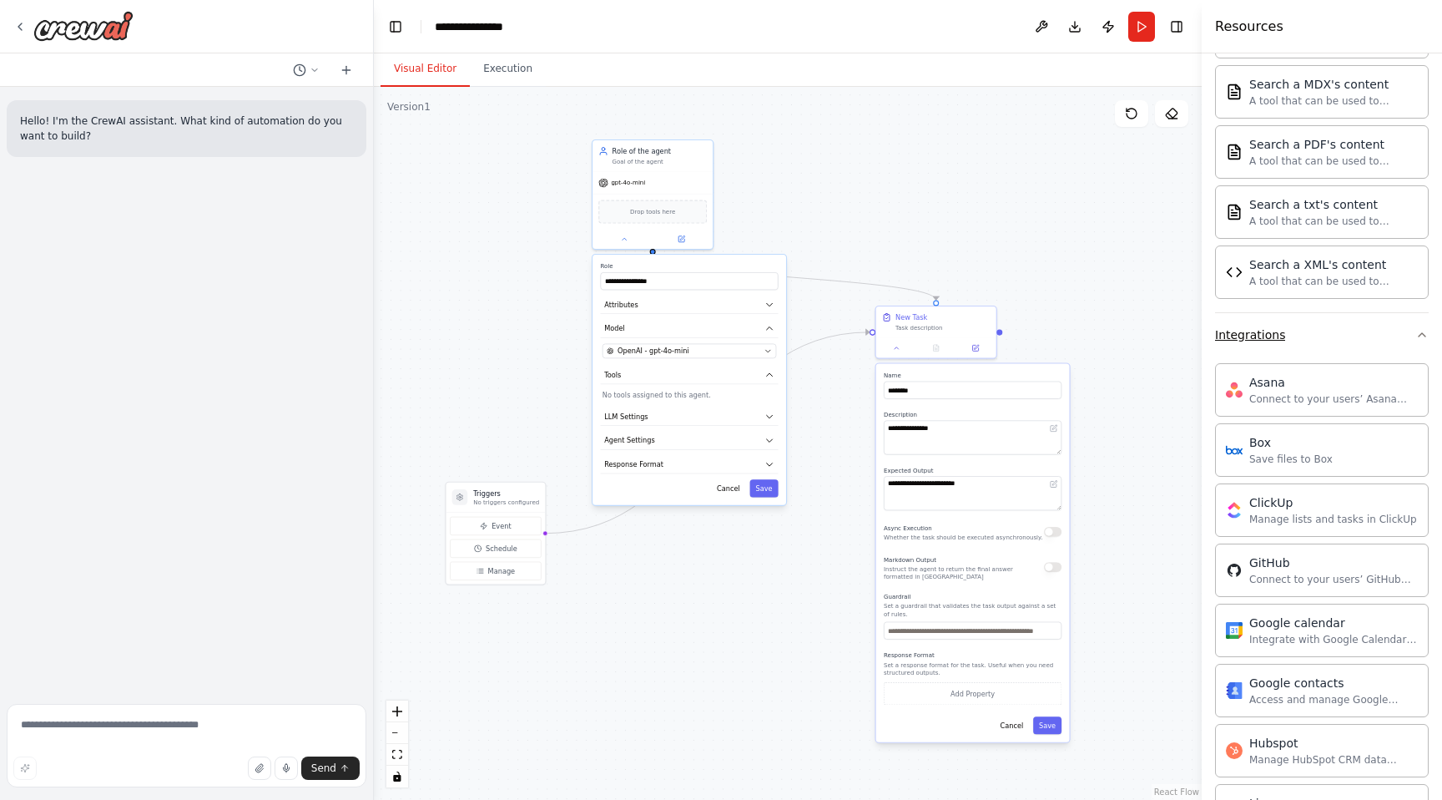
click at [1421, 330] on icon "button" at bounding box center [1422, 334] width 13 height 13
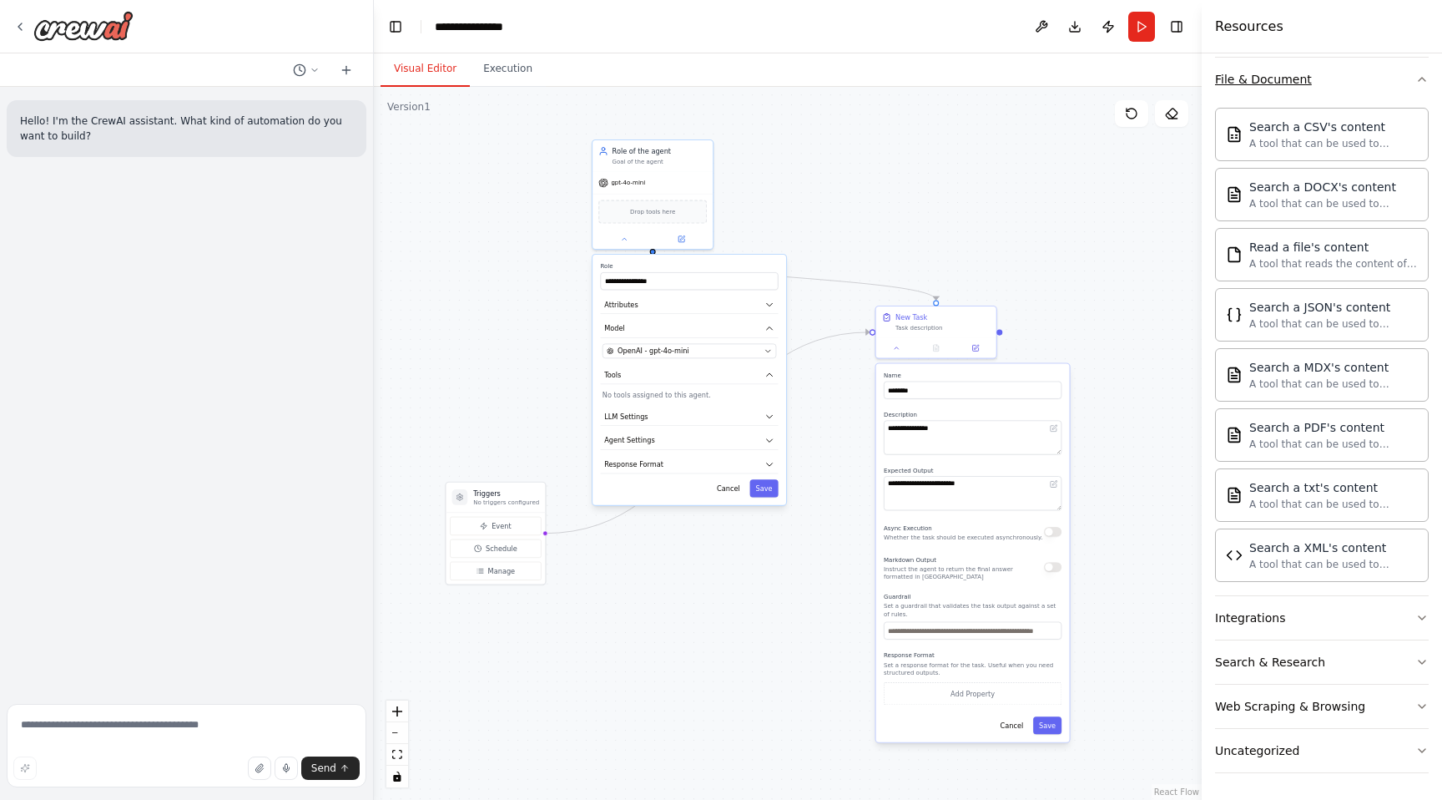
click at [1420, 76] on icon "button" at bounding box center [1422, 79] width 13 height 13
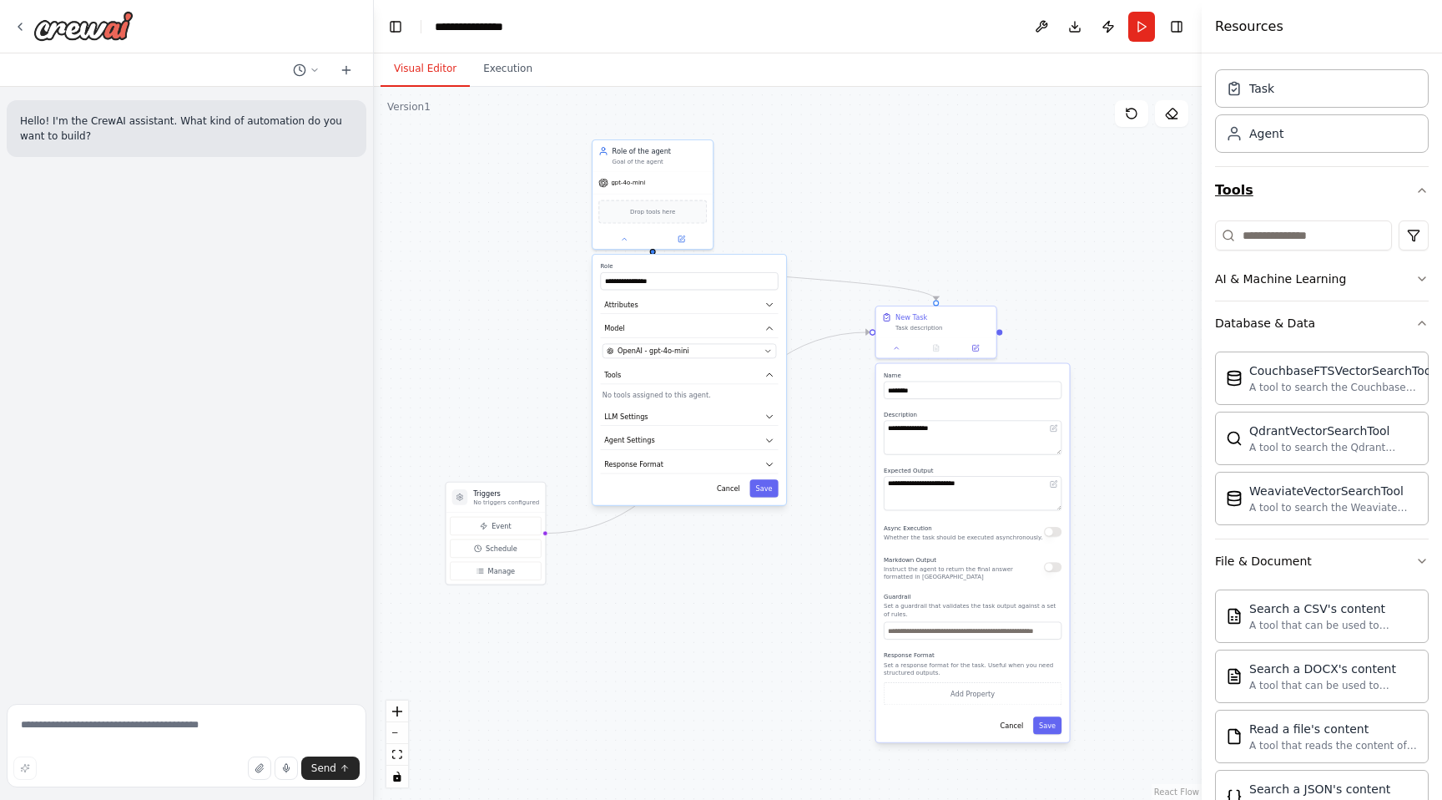
scroll to position [32, 0]
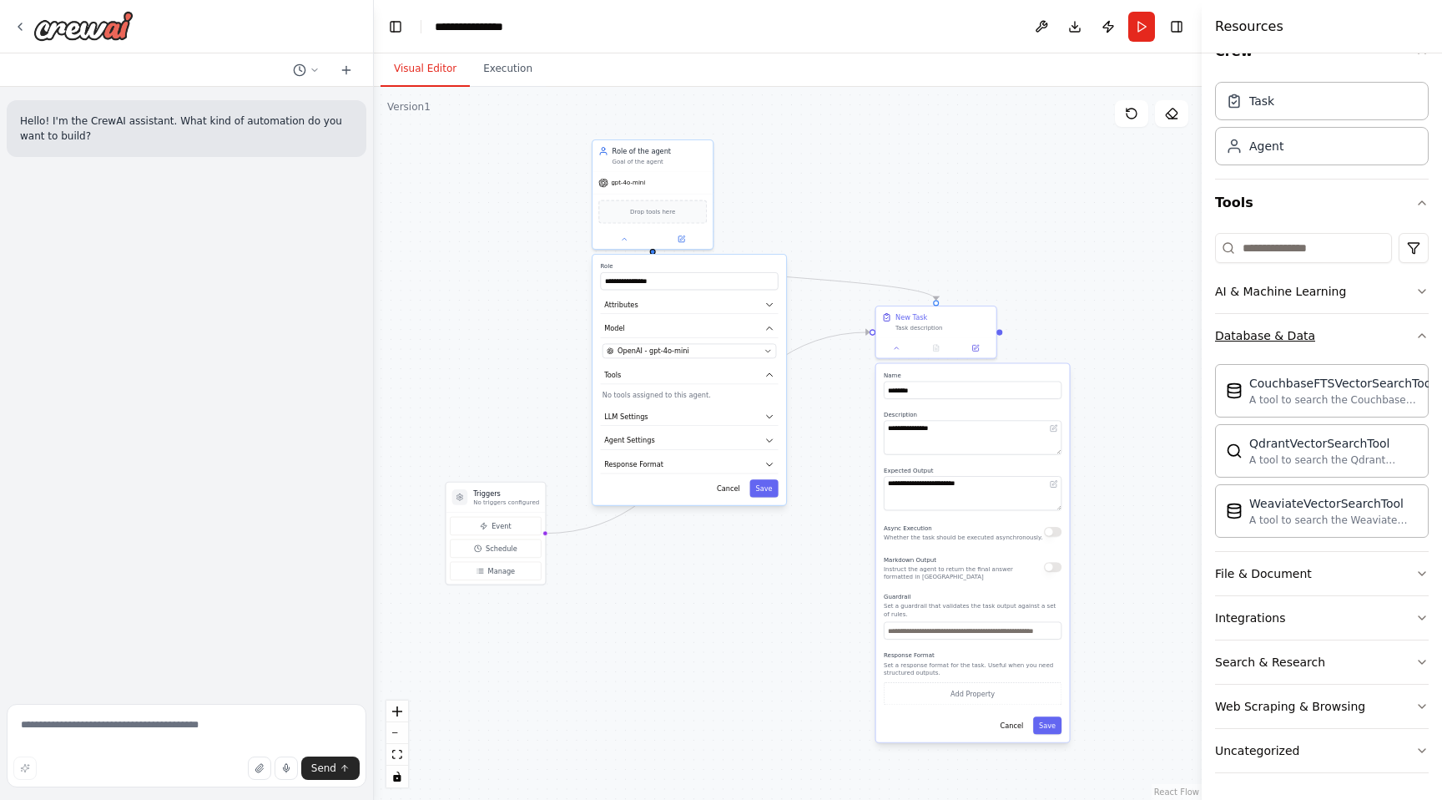
click at [1424, 336] on icon "button" at bounding box center [1422, 335] width 7 height 3
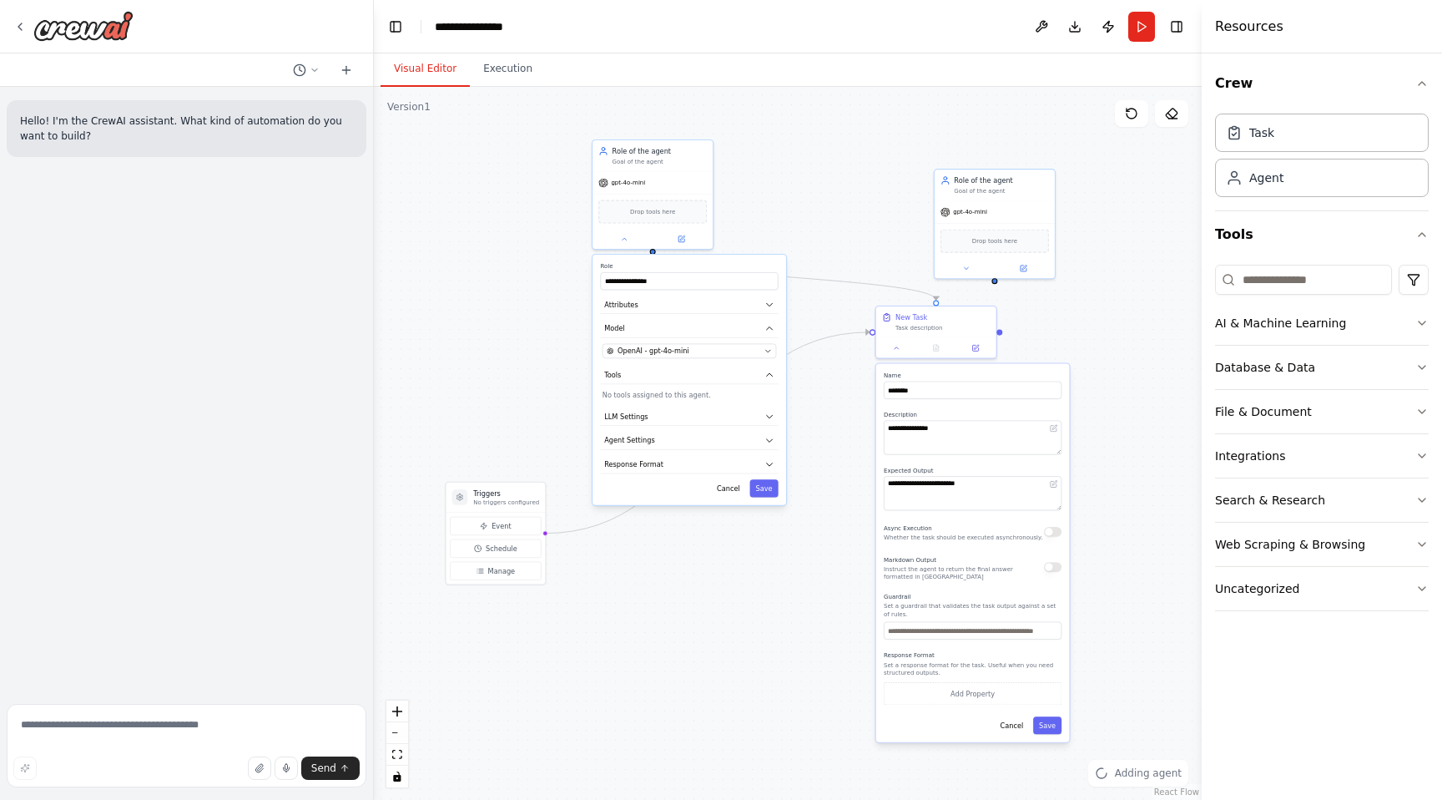
click at [1077, 258] on div ".deletable-edge-delete-btn { width: 20px; height: 20px; border: 0px solid #ffff…" at bounding box center [788, 443] width 828 height 713
drag, startPoint x: 997, startPoint y: 195, endPoint x: 902, endPoint y: 159, distance: 101.2
click at [902, 159] on div "Role of the agent Goal of the agent" at bounding box center [907, 144] width 120 height 31
click at [759, 109] on div ".deletable-edge-delete-btn { width: 20px; height: 20px; border: 0px solid #ffff…" at bounding box center [788, 443] width 828 height 713
click at [569, 340] on div ".deletable-edge-delete-btn { width: 20px; height: 20px; border: 0px solid #ffff…" at bounding box center [788, 443] width 828 height 713
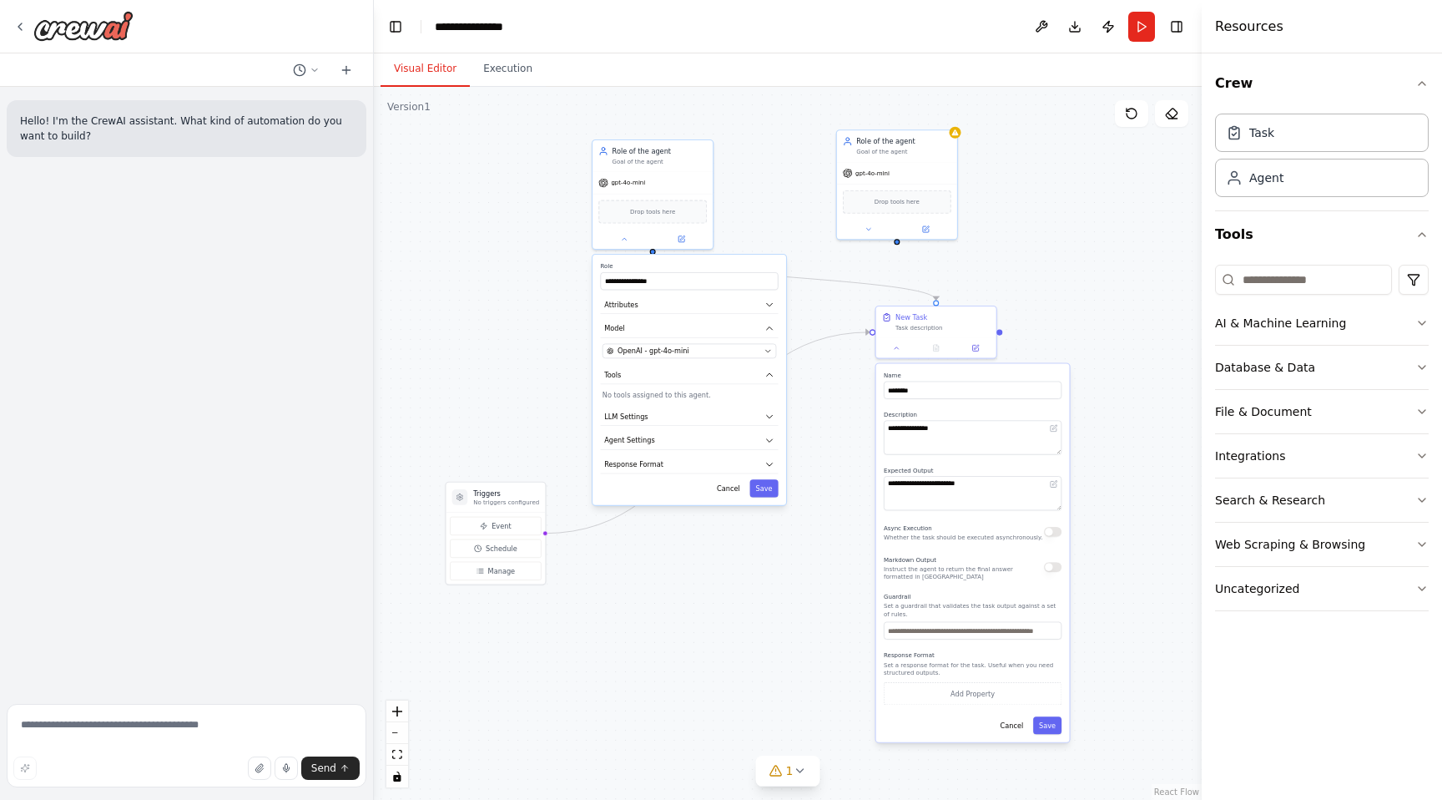
click at [1015, 275] on div ".deletable-edge-delete-btn { width: 20px; height: 20px; border: 0px solid #ffff…" at bounding box center [788, 443] width 828 height 713
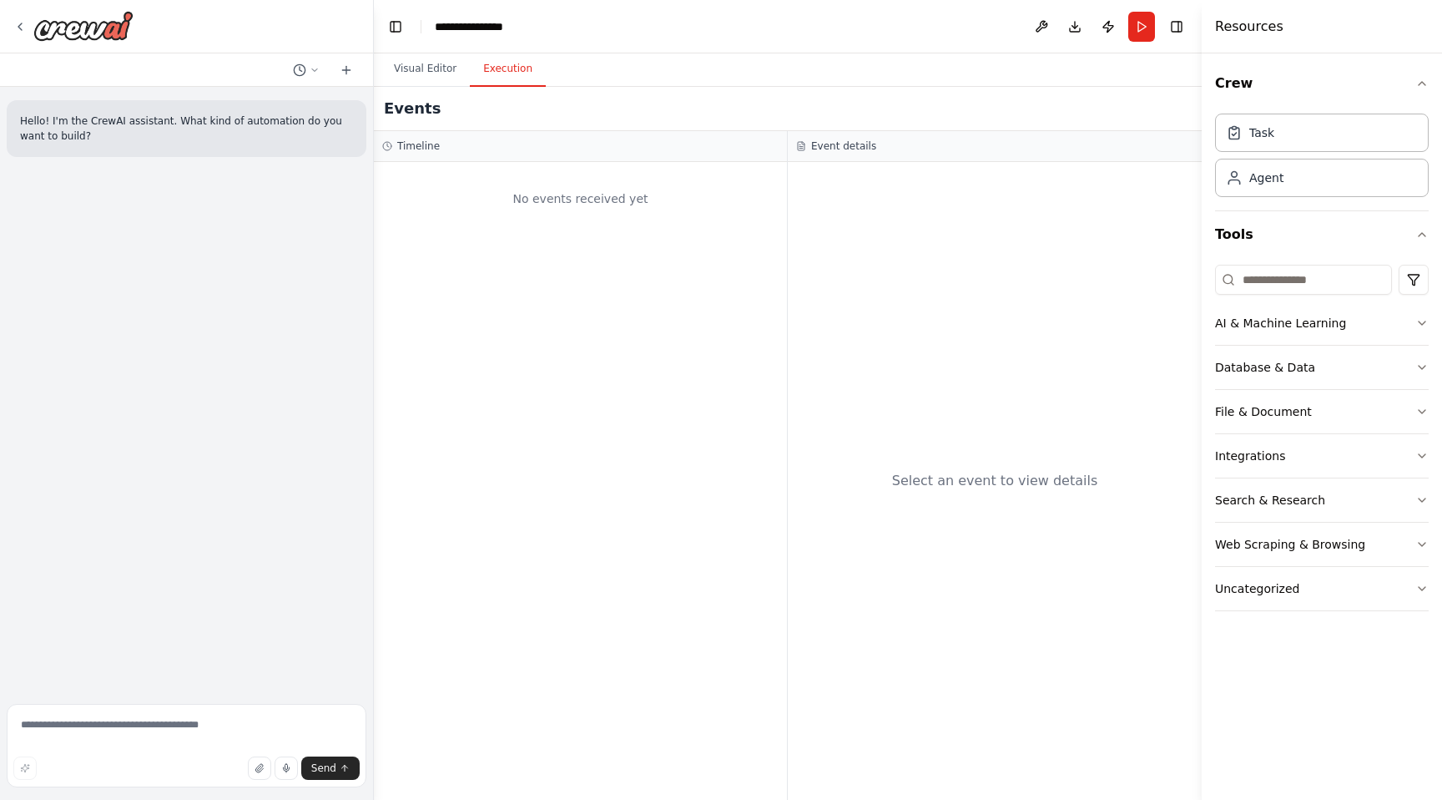
click at [508, 69] on button "Execution" at bounding box center [508, 69] width 76 height 35
click at [415, 67] on button "Visual Editor" at bounding box center [425, 69] width 89 height 35
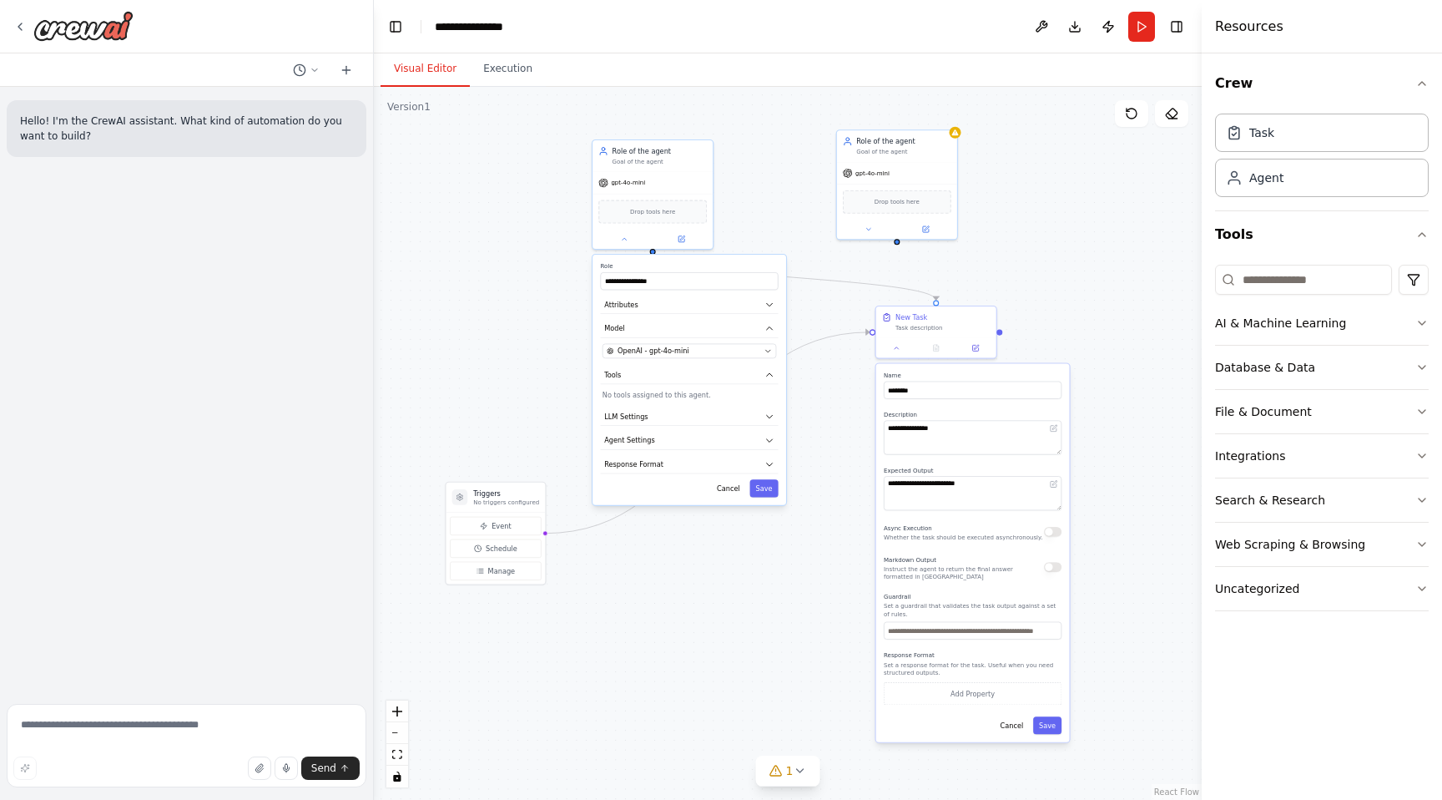
click at [1024, 202] on div ".deletable-edge-delete-btn { width: 20px; height: 20px; border: 0px solid #ffff…" at bounding box center [788, 443] width 828 height 713
click at [94, 312] on div "Hello! I'm the CrewAI assistant. What kind of automation do you want to build?" at bounding box center [186, 392] width 373 height 610
click at [114, 733] on textarea at bounding box center [187, 745] width 360 height 83
click at [186, 651] on div "Hello! I'm the CrewAI assistant. What kind of automation do you want to build?" at bounding box center [186, 392] width 373 height 610
click at [144, 723] on textarea at bounding box center [187, 745] width 360 height 83
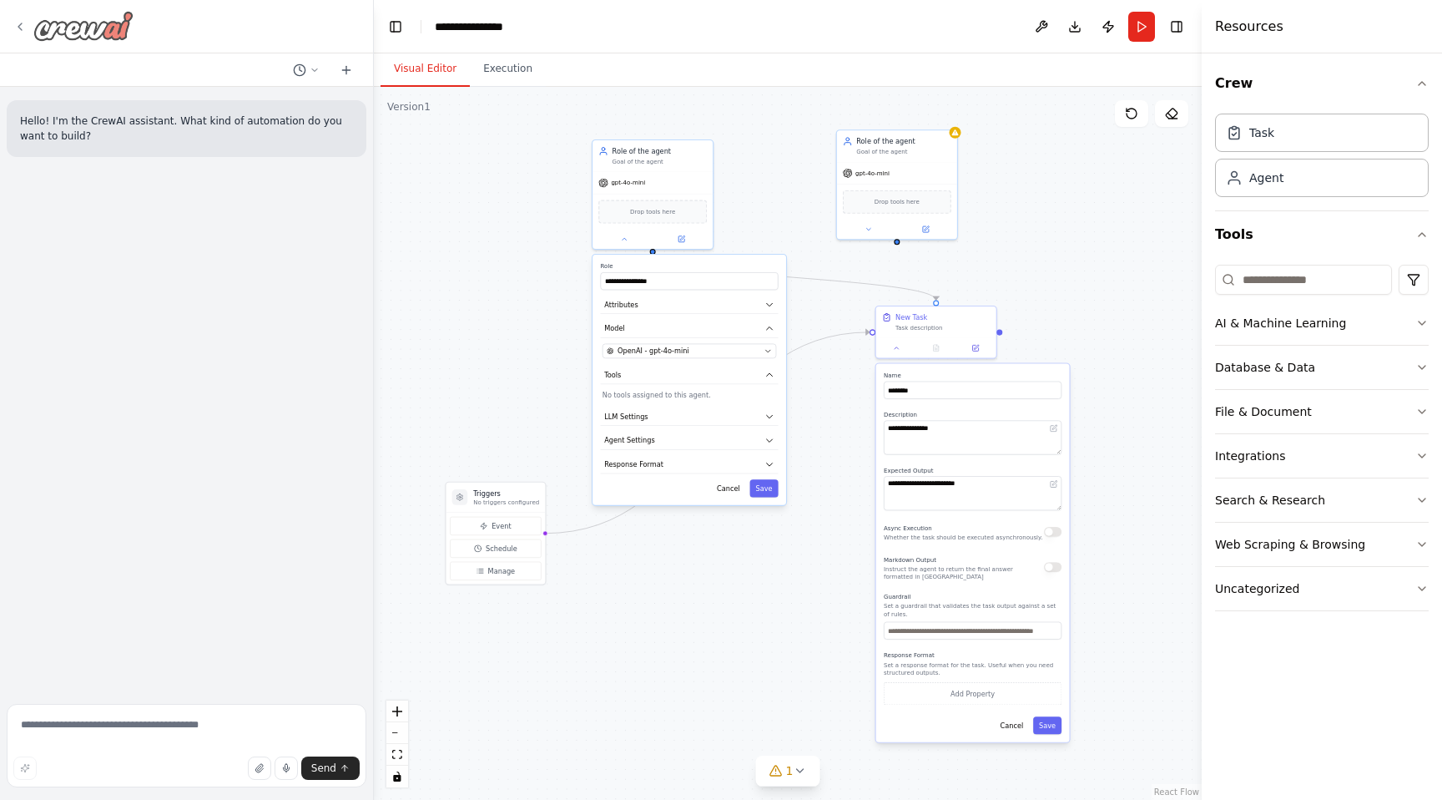
click at [17, 18] on div at bounding box center [73, 26] width 120 height 30
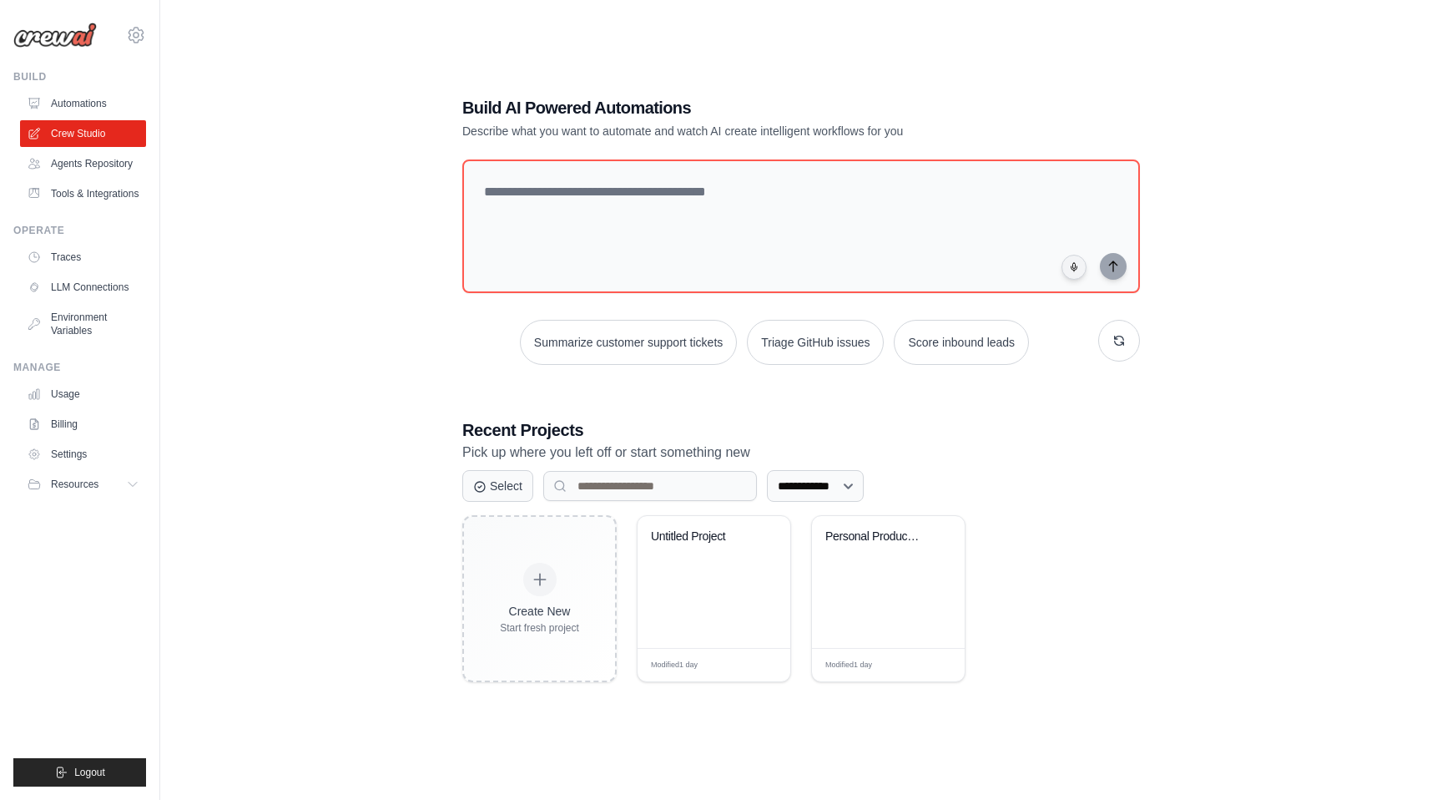
scroll to position [91, 0]
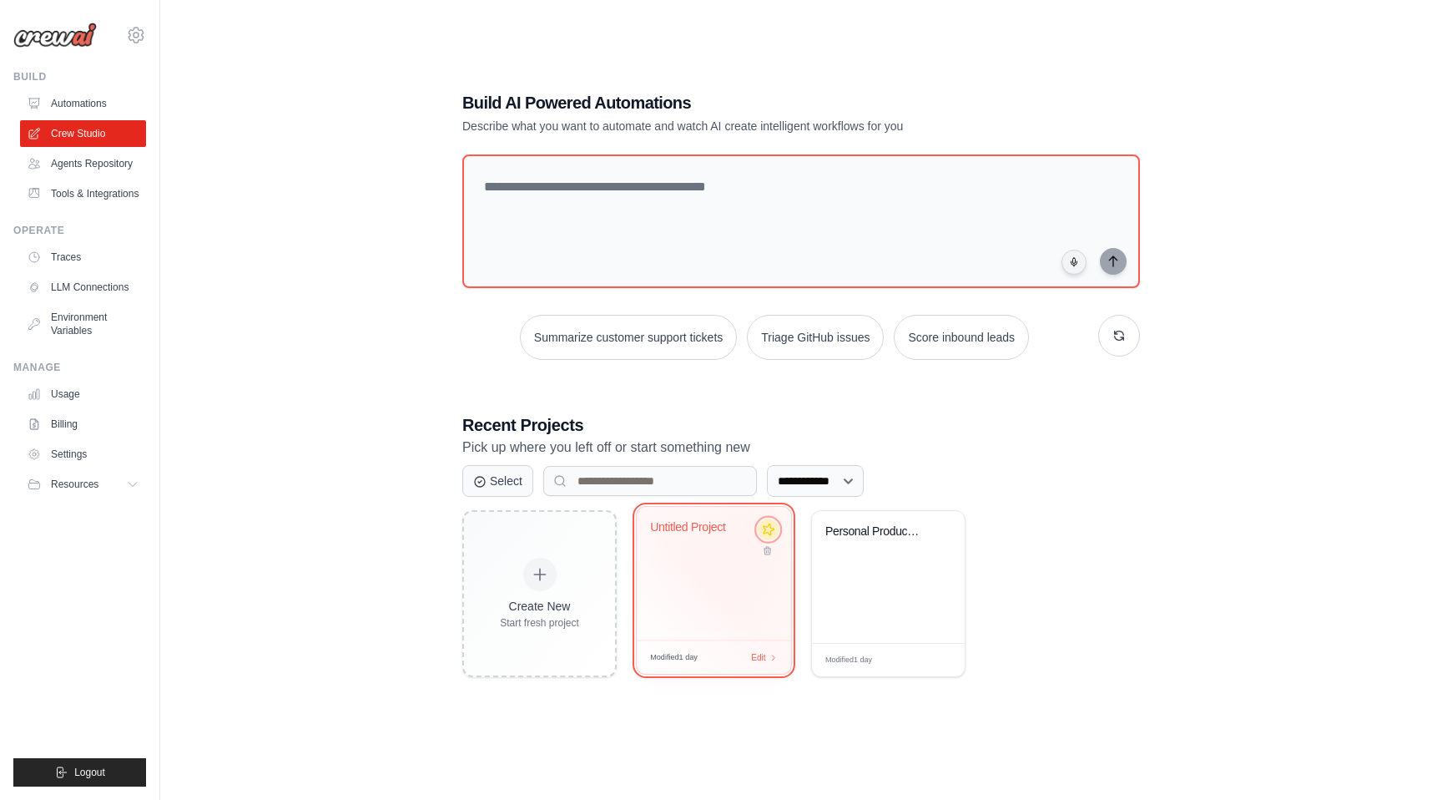
click at [769, 528] on icon at bounding box center [769, 530] width 18 height 18
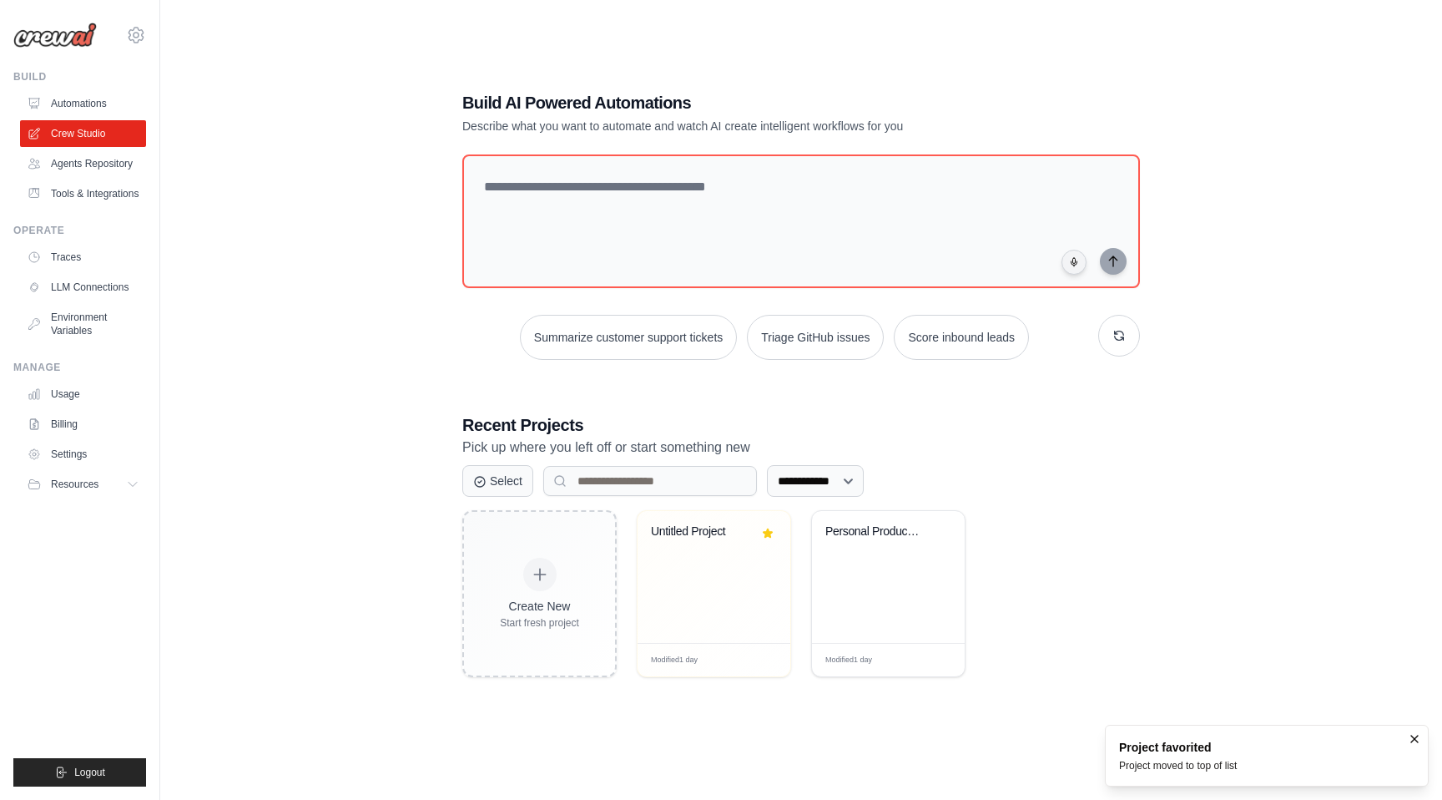
click at [376, 491] on div "**********" at bounding box center [801, 384] width 1229 height 800
click at [295, 365] on div "**********" at bounding box center [801, 384] width 1229 height 800
